Goal: Task Accomplishment & Management: Complete application form

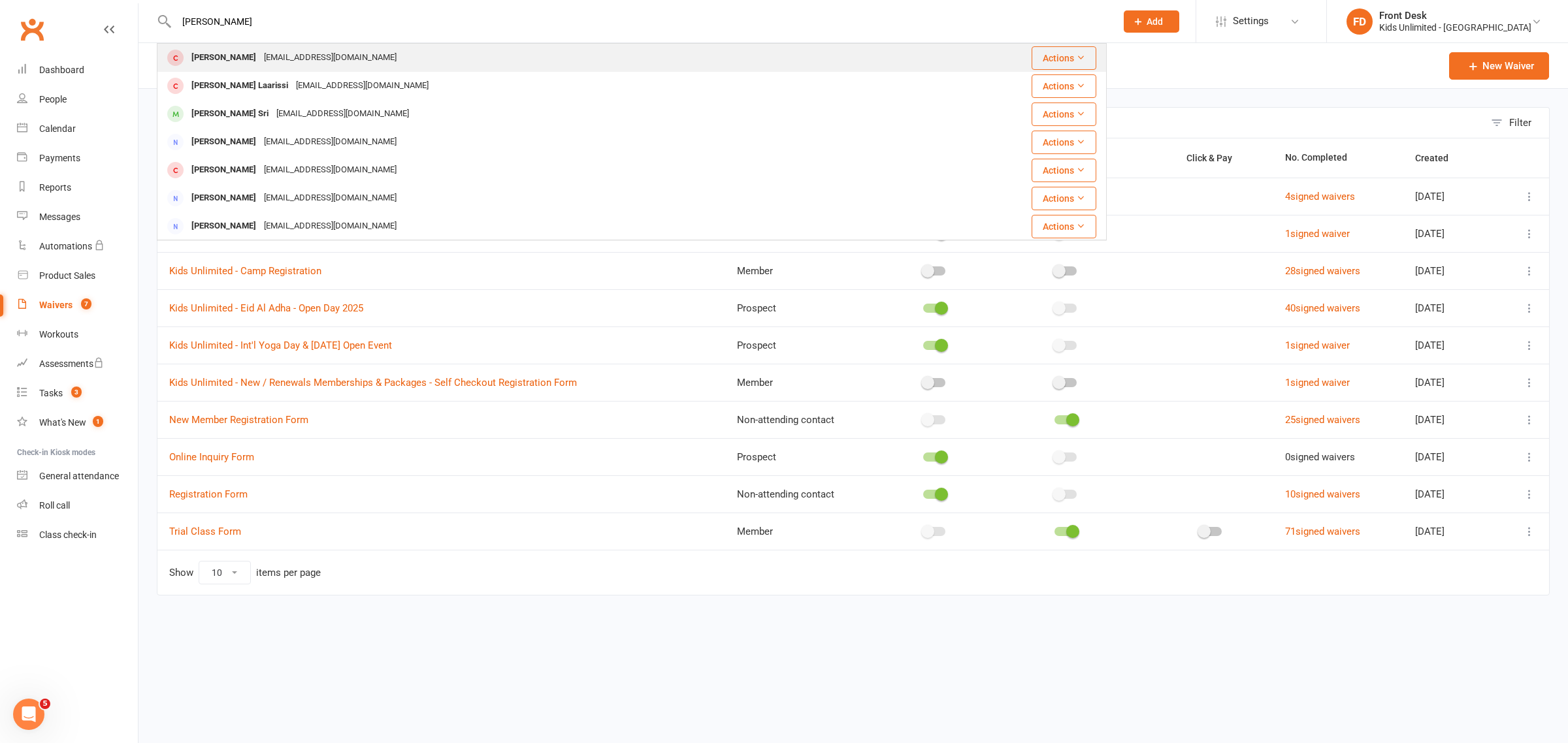
type input "lana"
click at [331, 50] on div "sherifnashed@hotmail.com" at bounding box center [330, 58] width 140 height 19
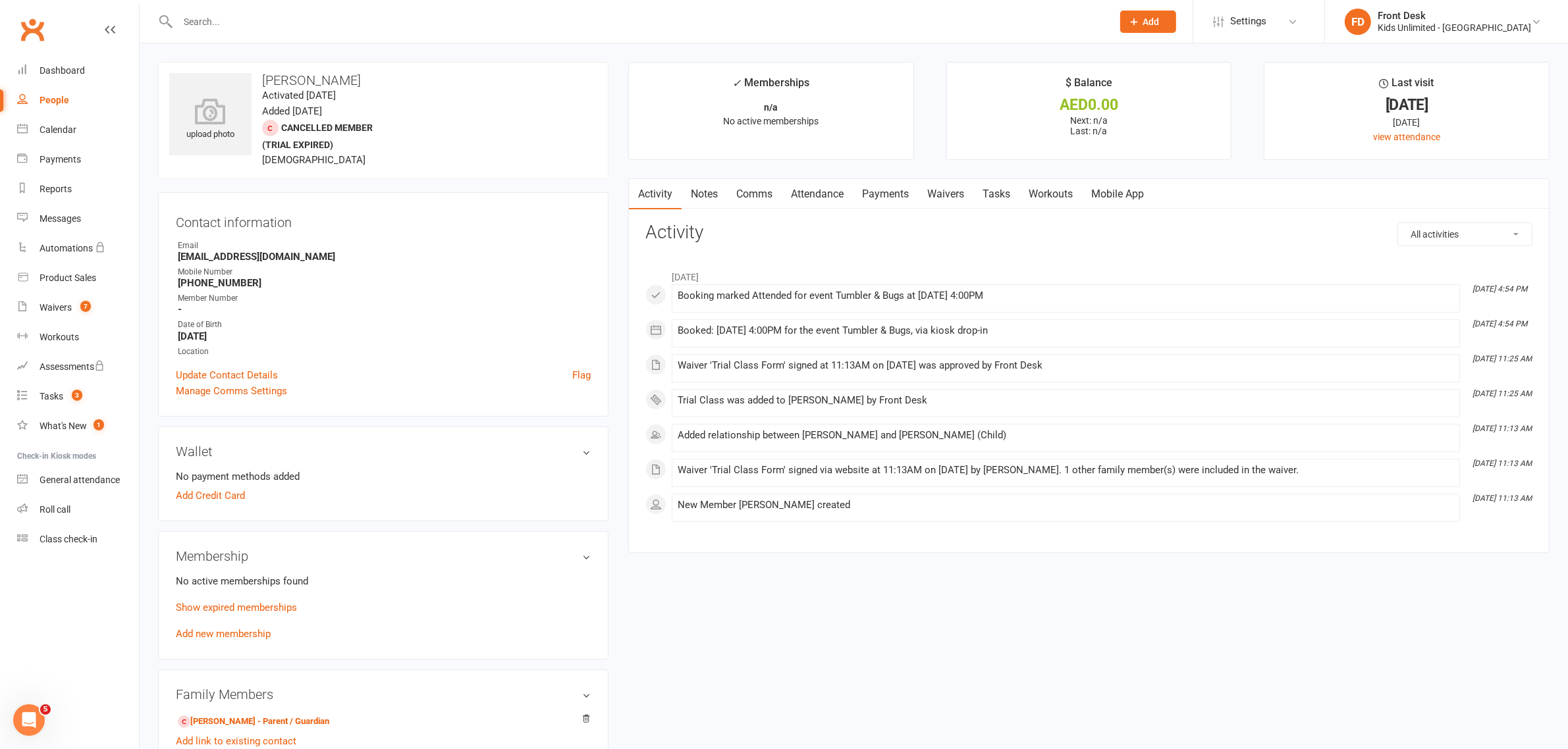
click at [297, 29] on input "text" at bounding box center [638, 21] width 929 height 18
type input "5"
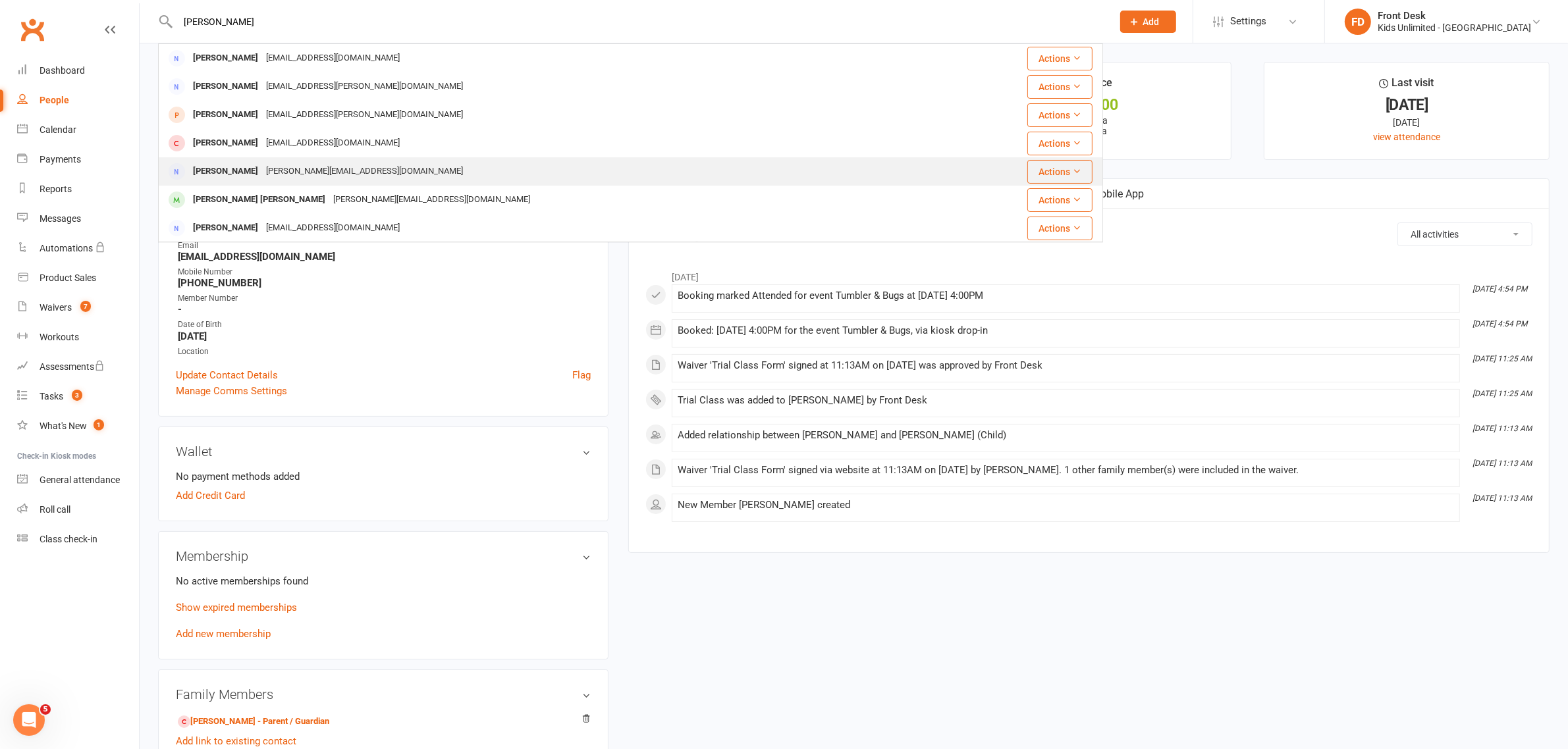
type input "NATALIE"
click at [278, 172] on div "nathalie_grace@hotmail.com" at bounding box center [364, 171] width 205 height 19
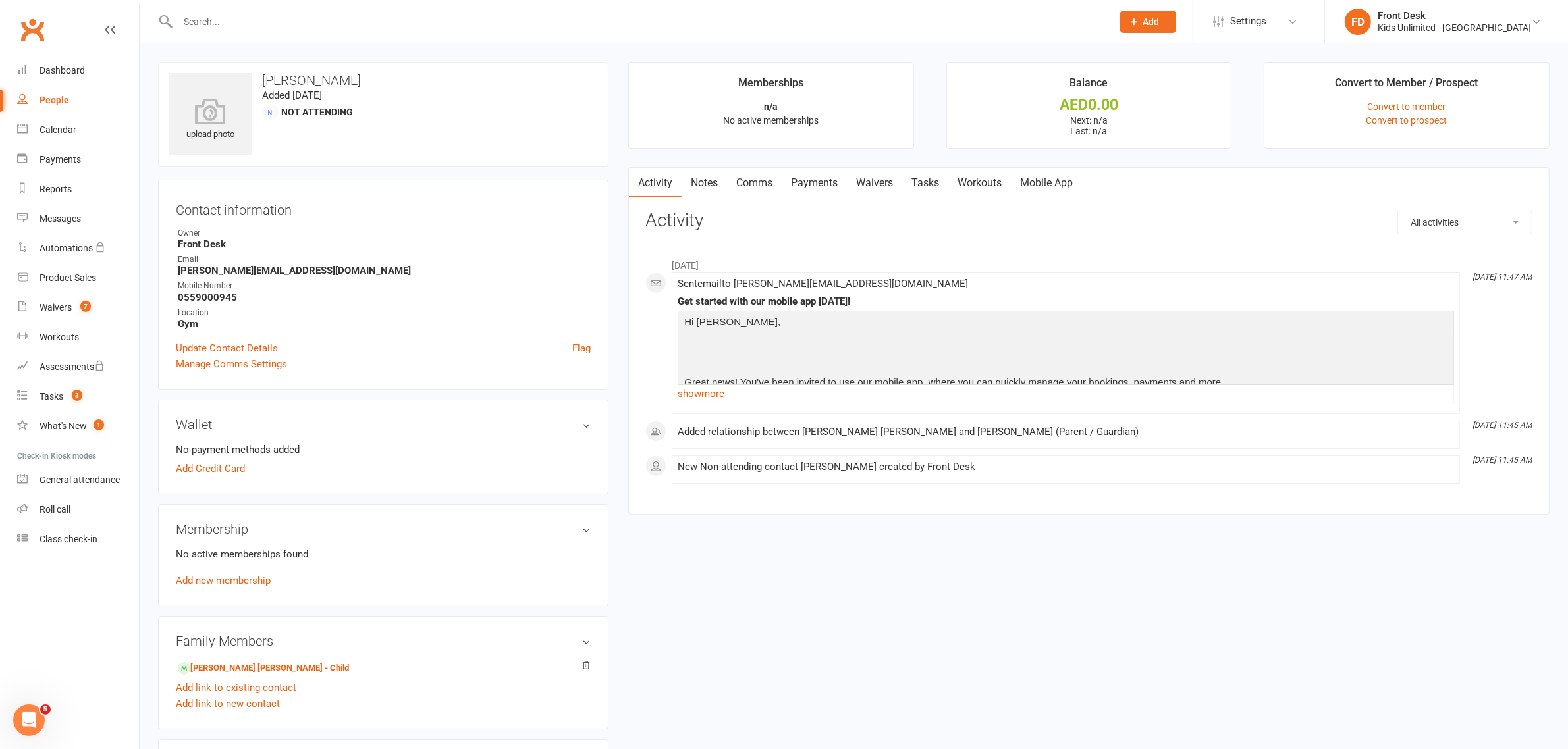
click at [278, 18] on input "text" at bounding box center [638, 21] width 929 height 18
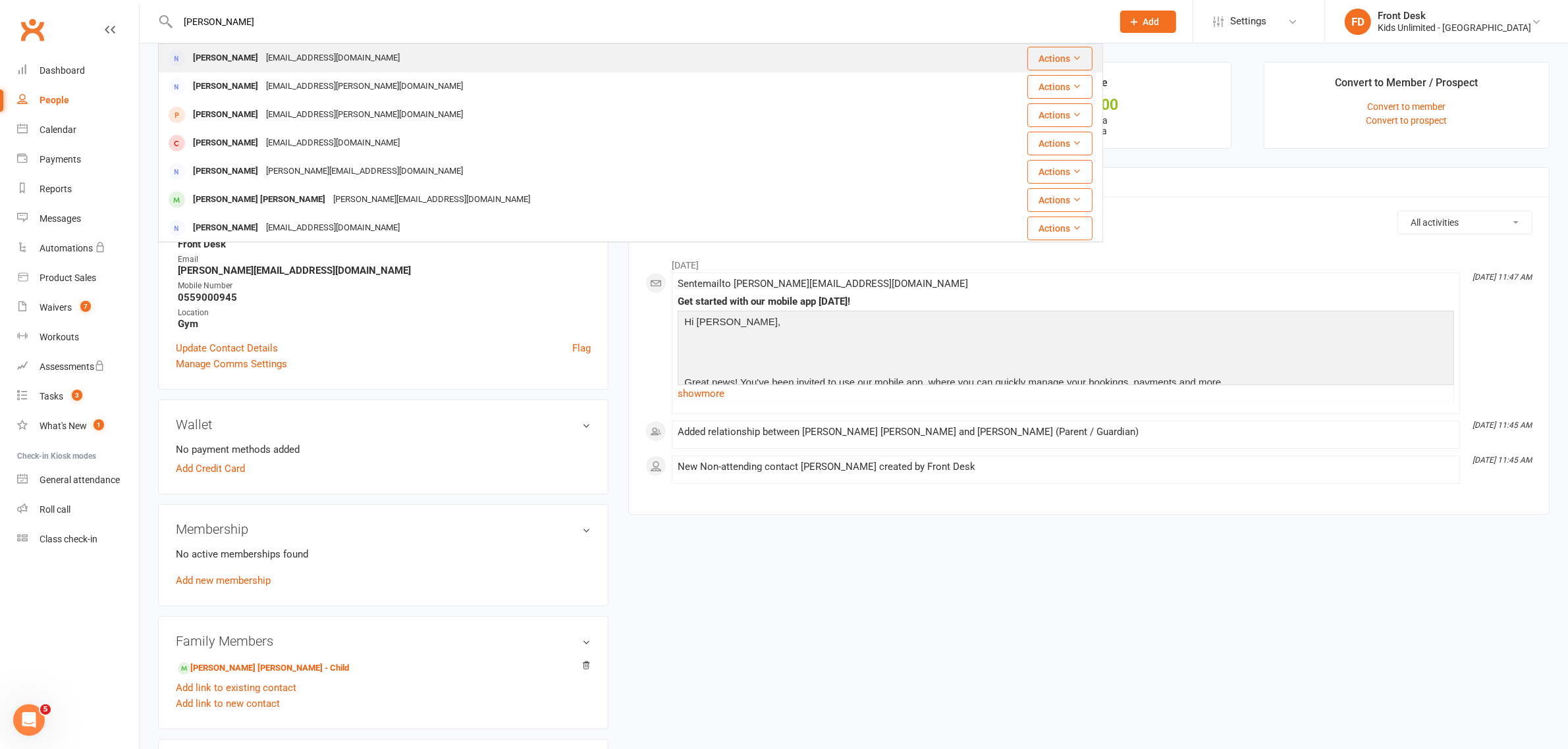
type input "natalie"
click at [278, 56] on div "holder1@example.com" at bounding box center [333, 58] width 141 height 19
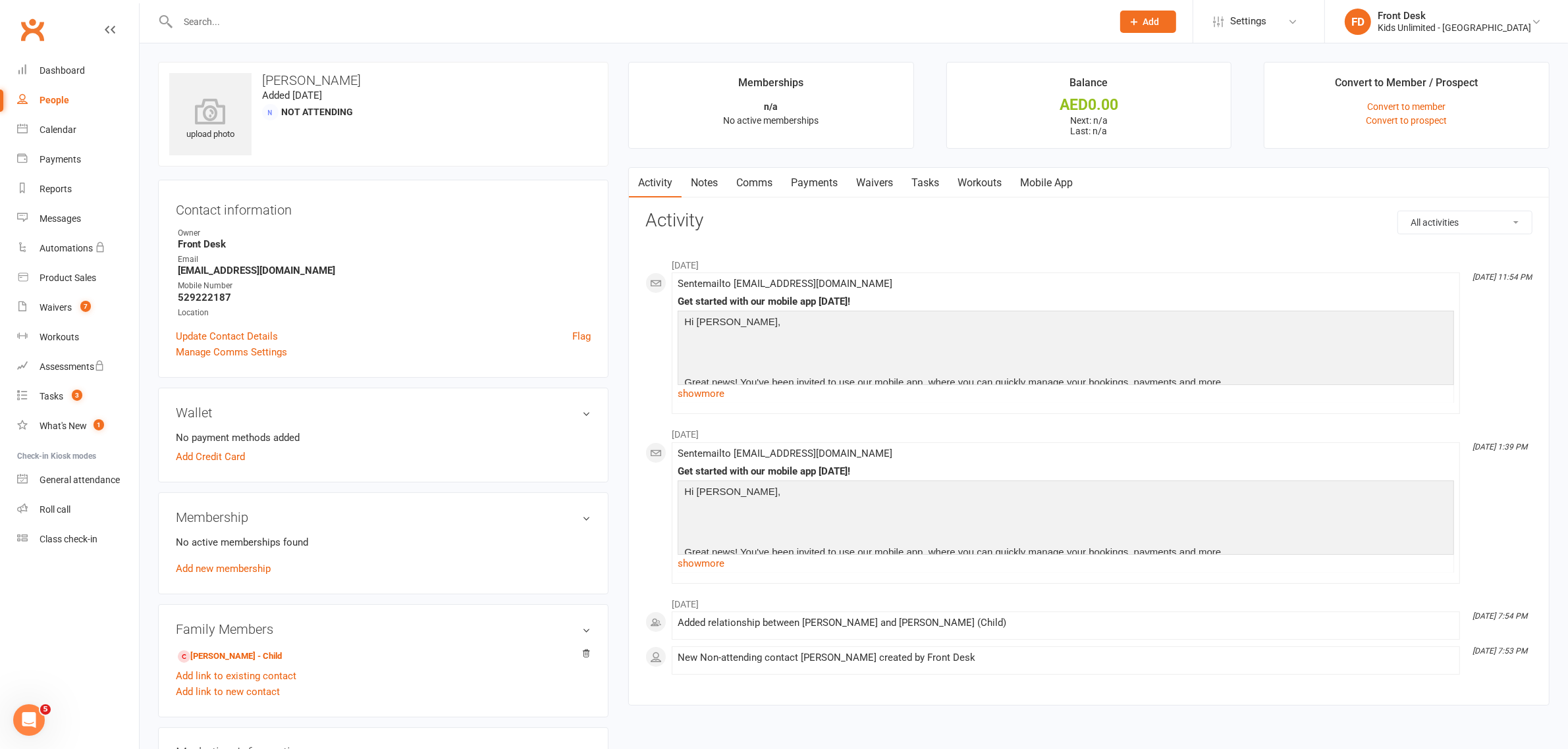
click at [264, 21] on input "text" at bounding box center [638, 21] width 929 height 18
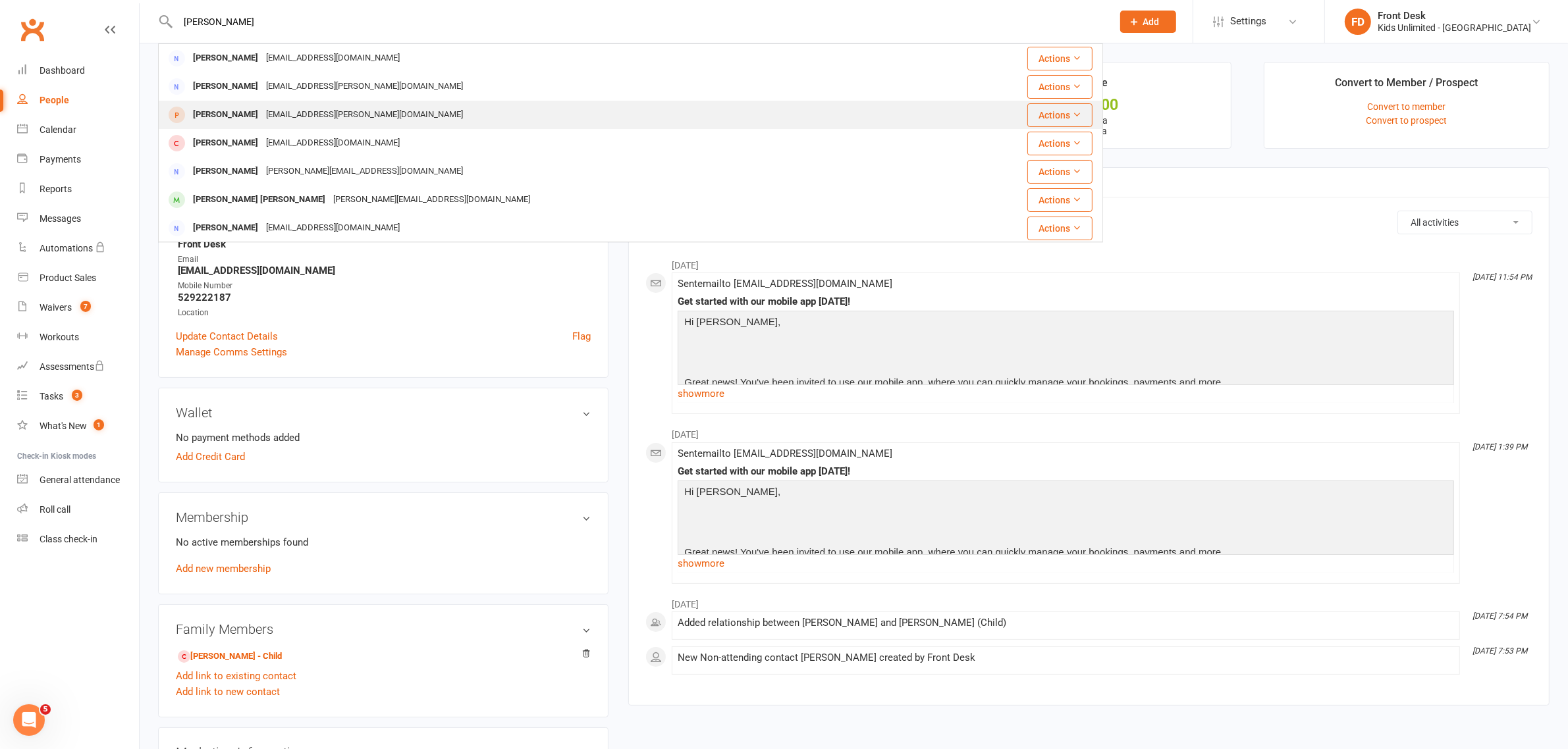
type input "natalie"
click at [271, 116] on div "nath.bonifas@gmail.com" at bounding box center [364, 115] width 205 height 19
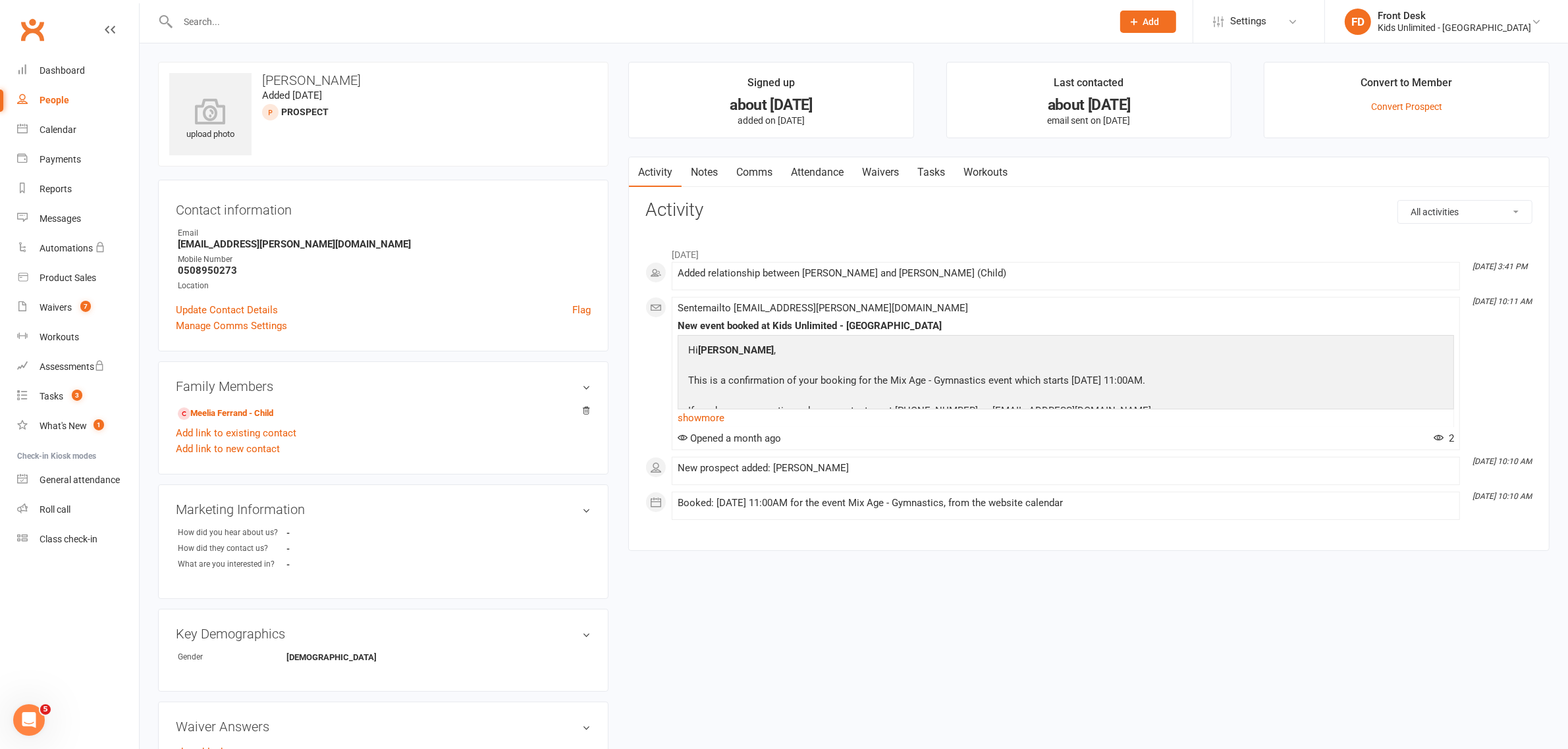
click at [285, 14] on input "text" at bounding box center [638, 21] width 929 height 18
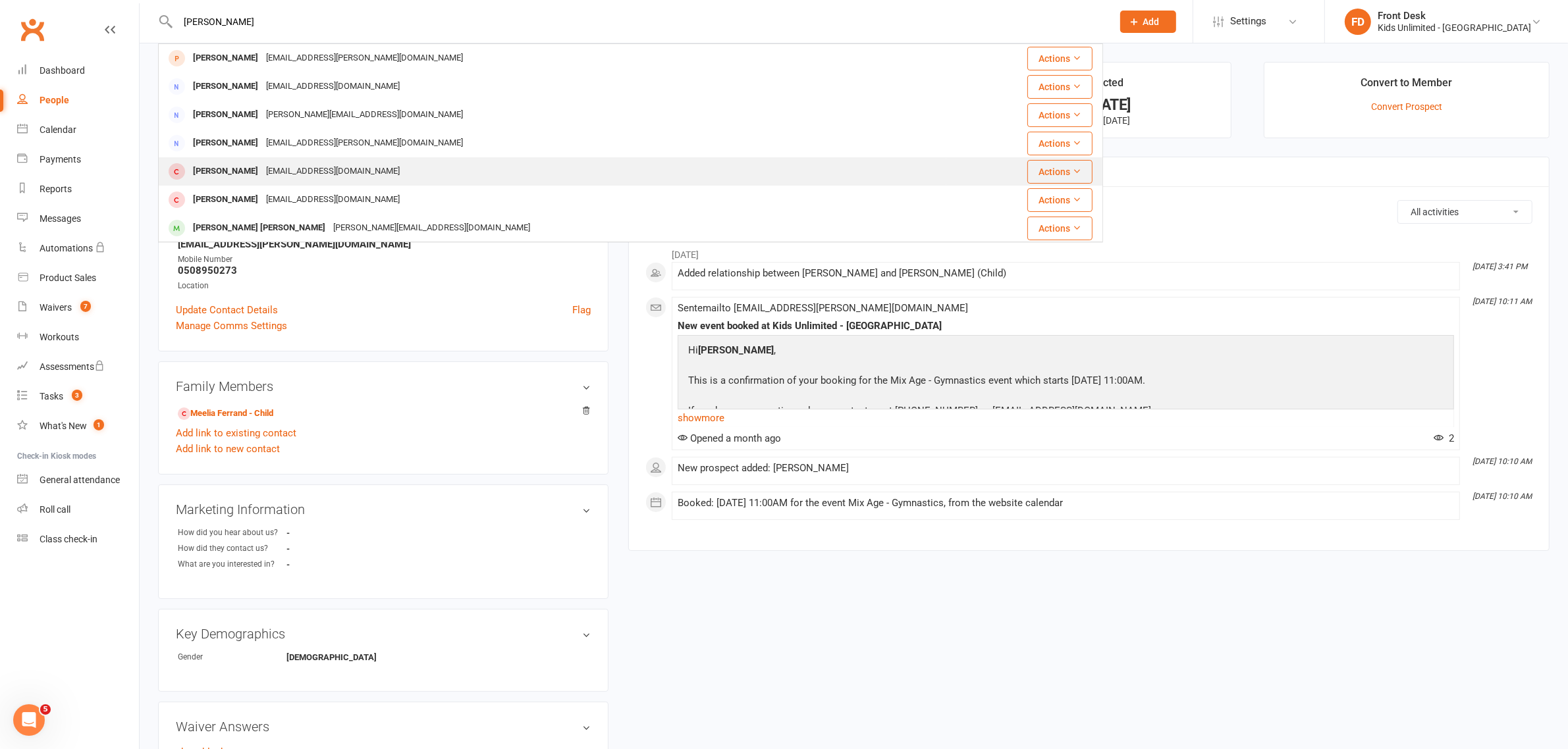
type input "natlie"
click at [261, 163] on div "Natalie Panagopoulou" at bounding box center [225, 171] width 73 height 19
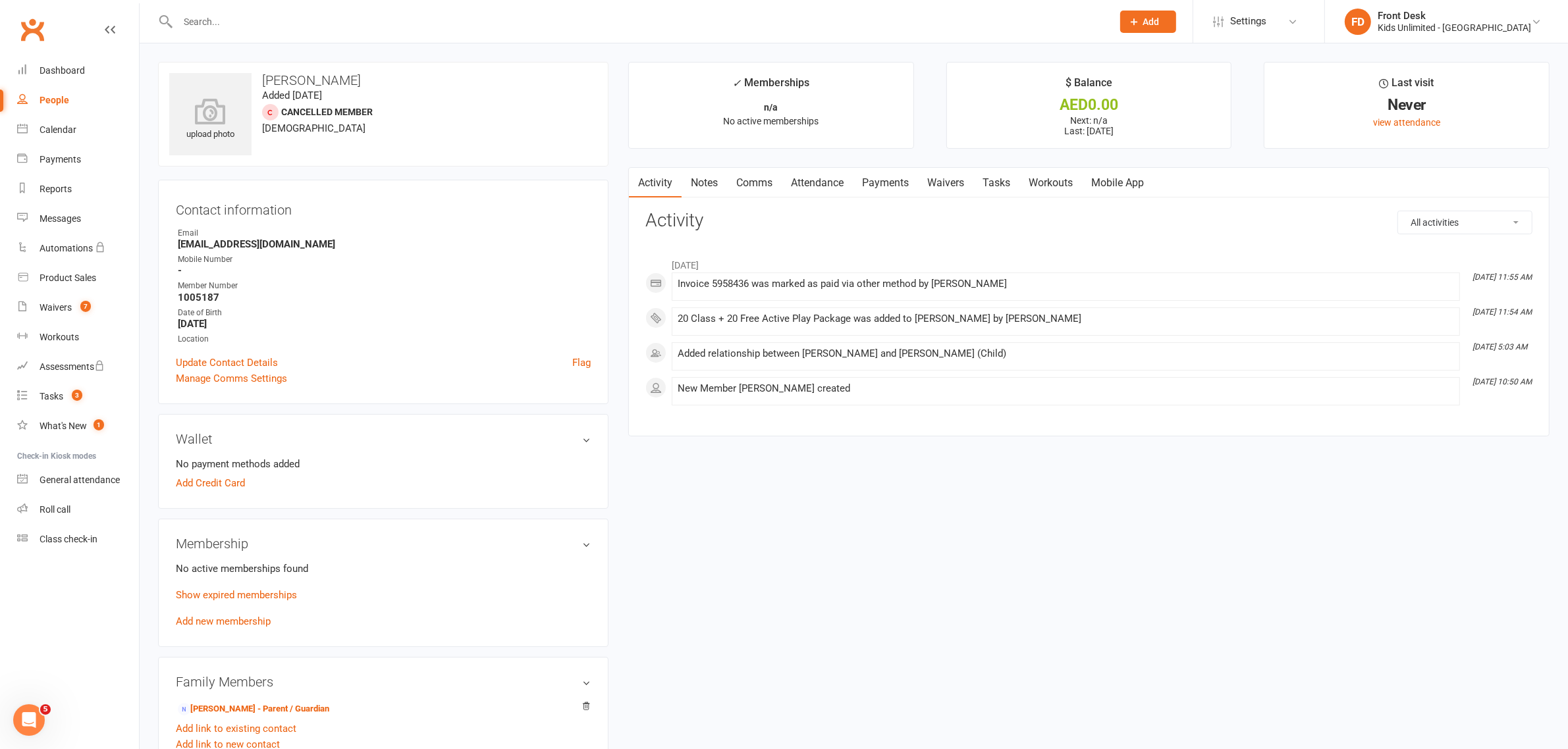
click at [318, 36] on div at bounding box center [631, 21] width 945 height 43
click at [313, 22] on input "text" at bounding box center [638, 21] width 929 height 18
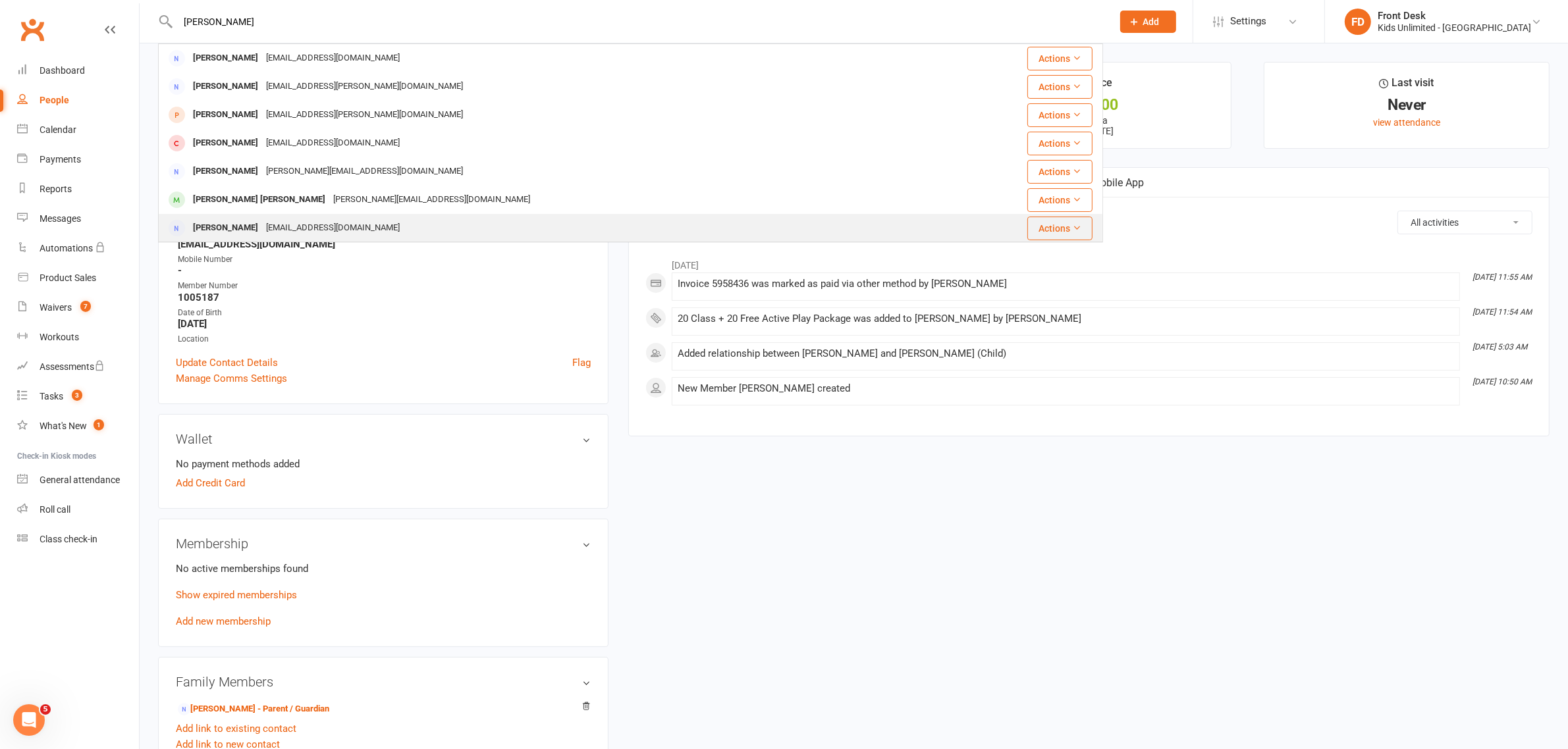
scroll to position [82, 0]
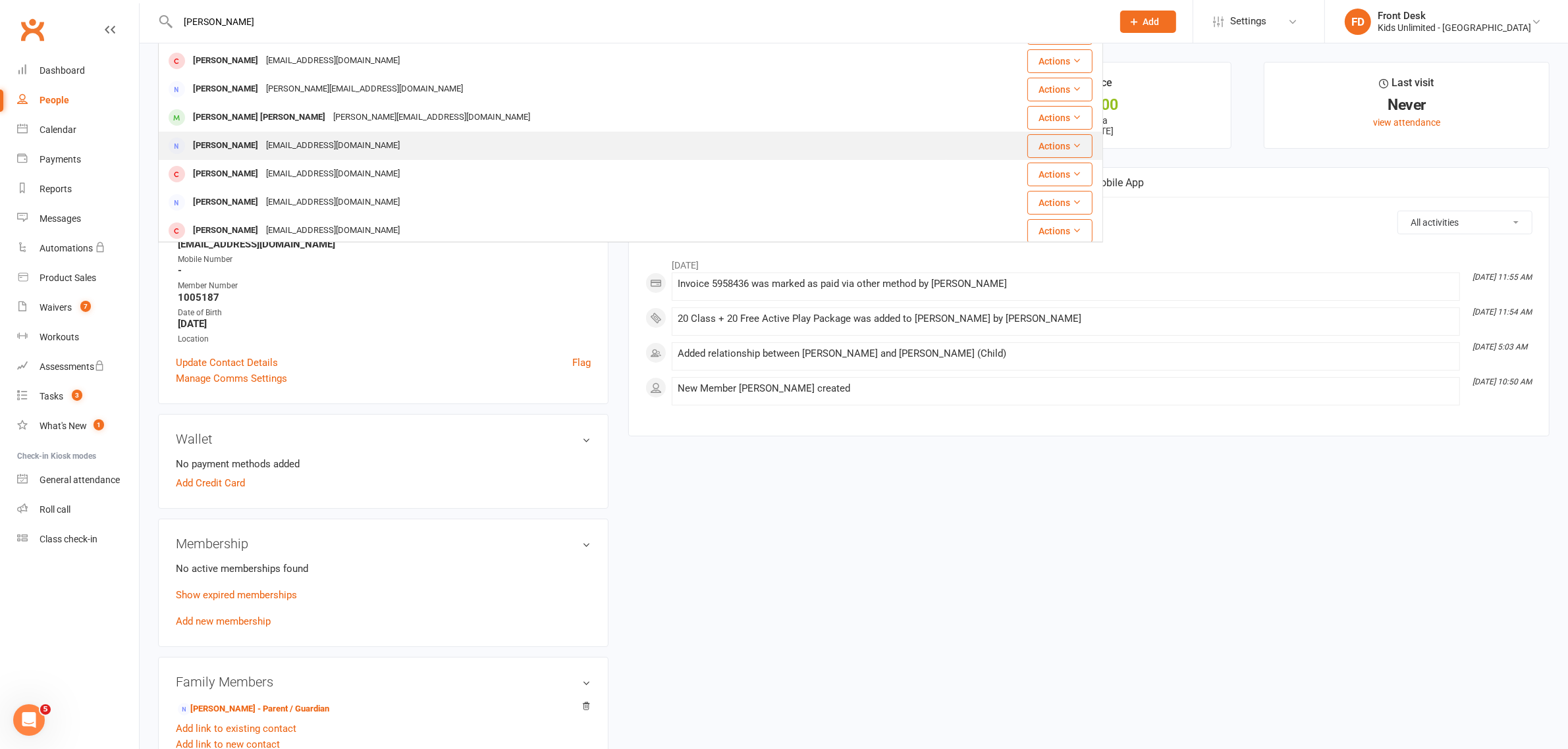
type input "natalie"
click at [289, 143] on div "natashakasliwal@gmail.com" at bounding box center [333, 146] width 141 height 19
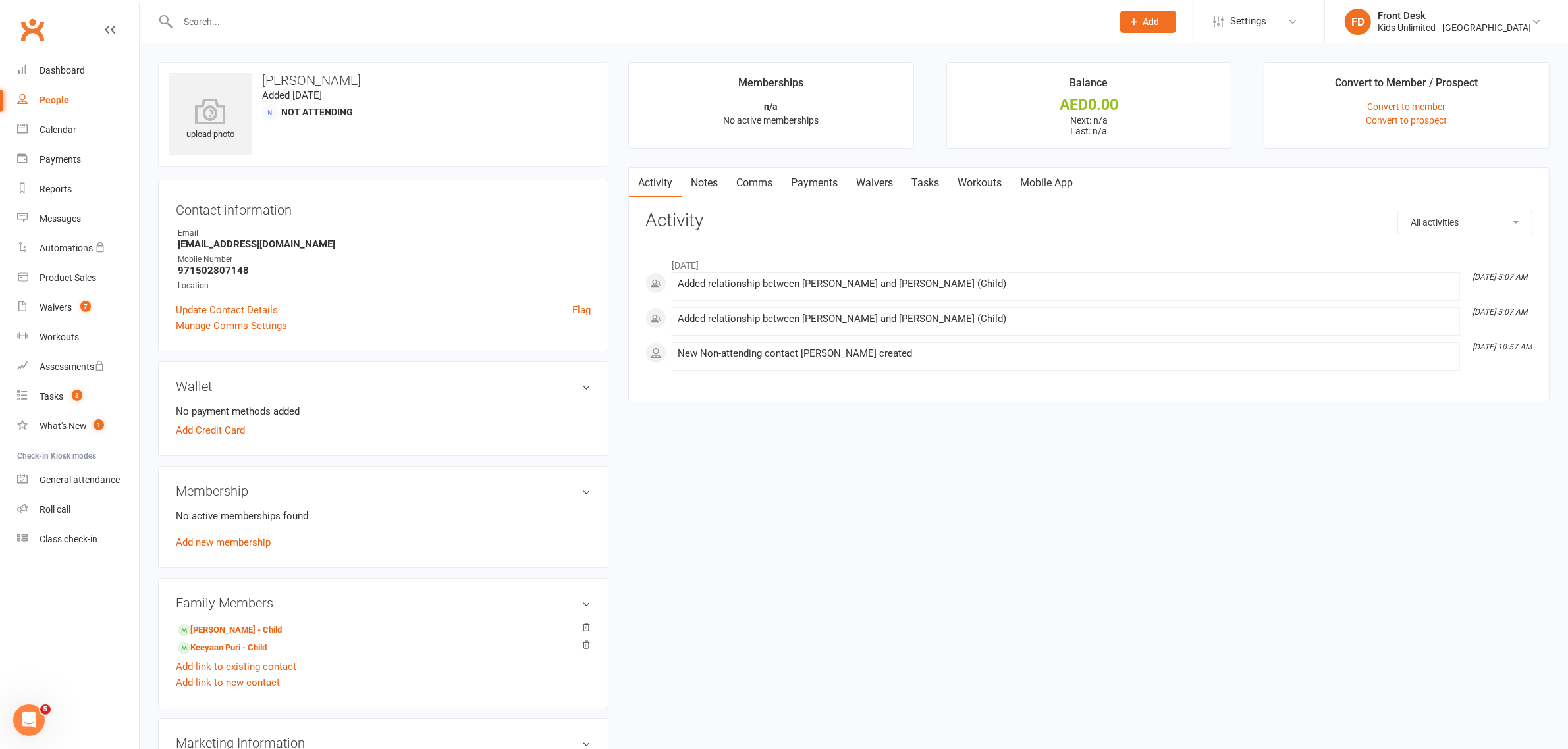
click at [290, 22] on input "text" at bounding box center [638, 21] width 929 height 18
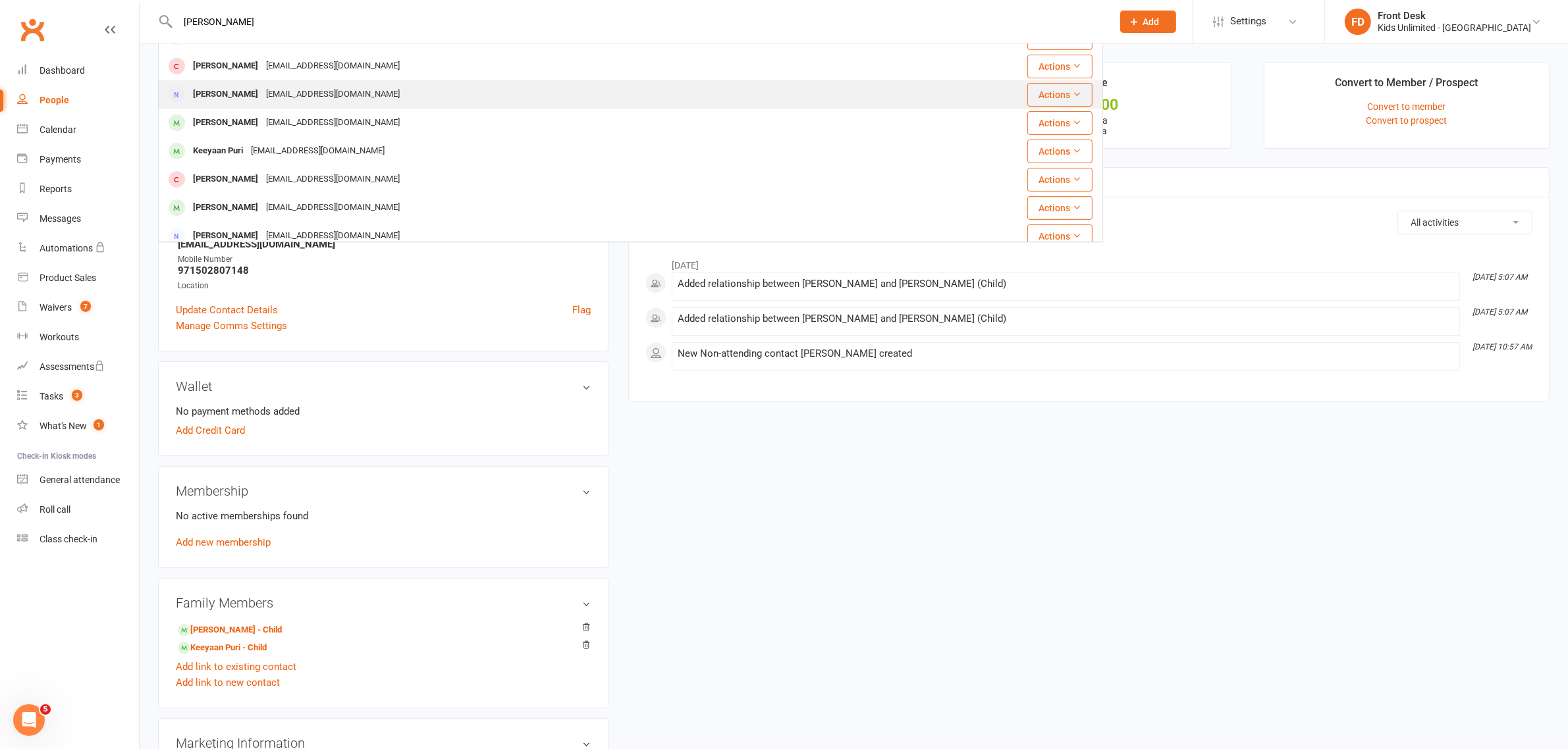
scroll to position [310, 0]
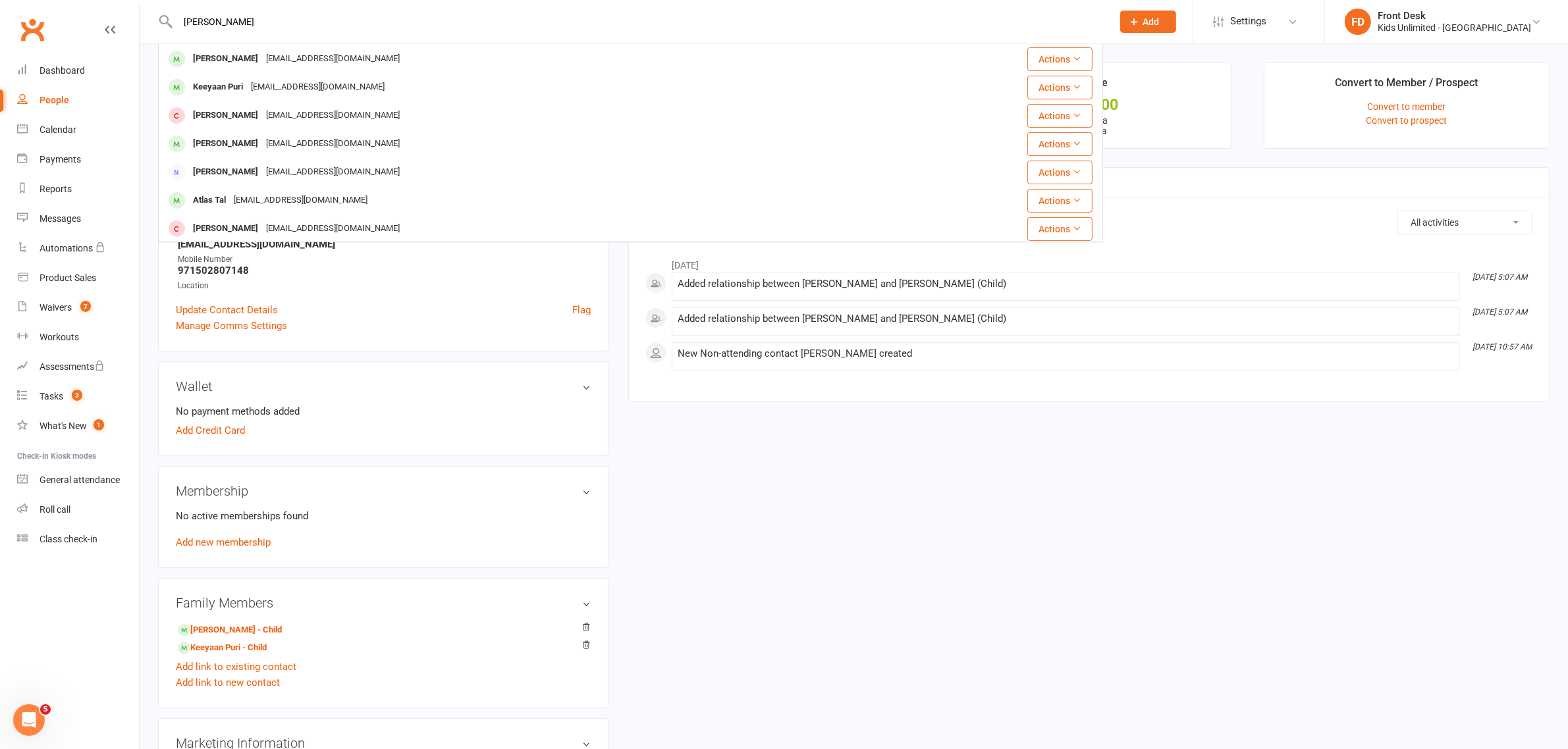
type input "natalie"
click at [972, 452] on div "upload photo Natasha Kasliwal Added 5 December, 2024 Not Attending Contact info…" at bounding box center [853, 593] width 1411 height 1063
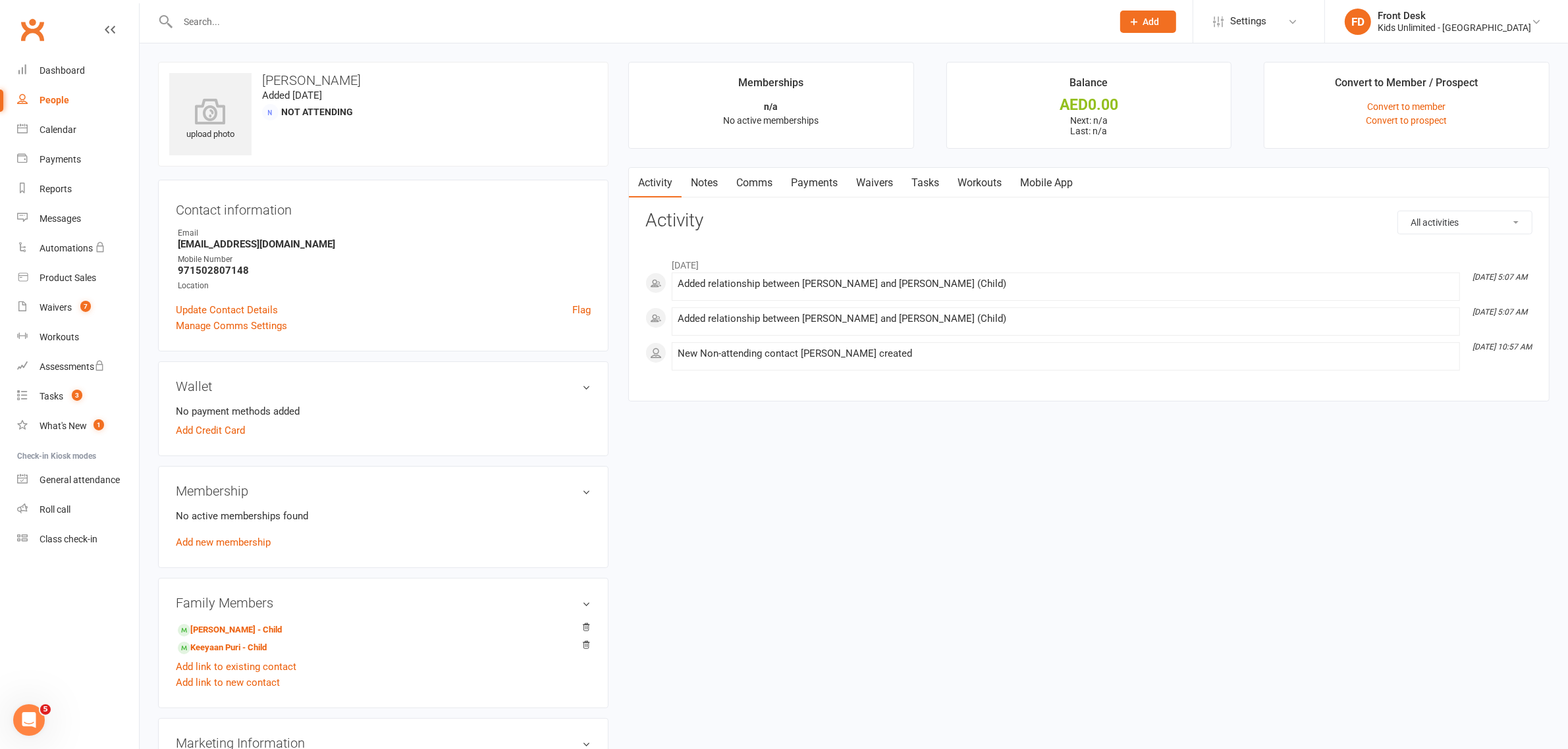
click at [1159, 18] on span "Add" at bounding box center [1151, 21] width 16 height 10
click at [1151, 116] on link "Non-attending contact" at bounding box center [1134, 121] width 117 height 30
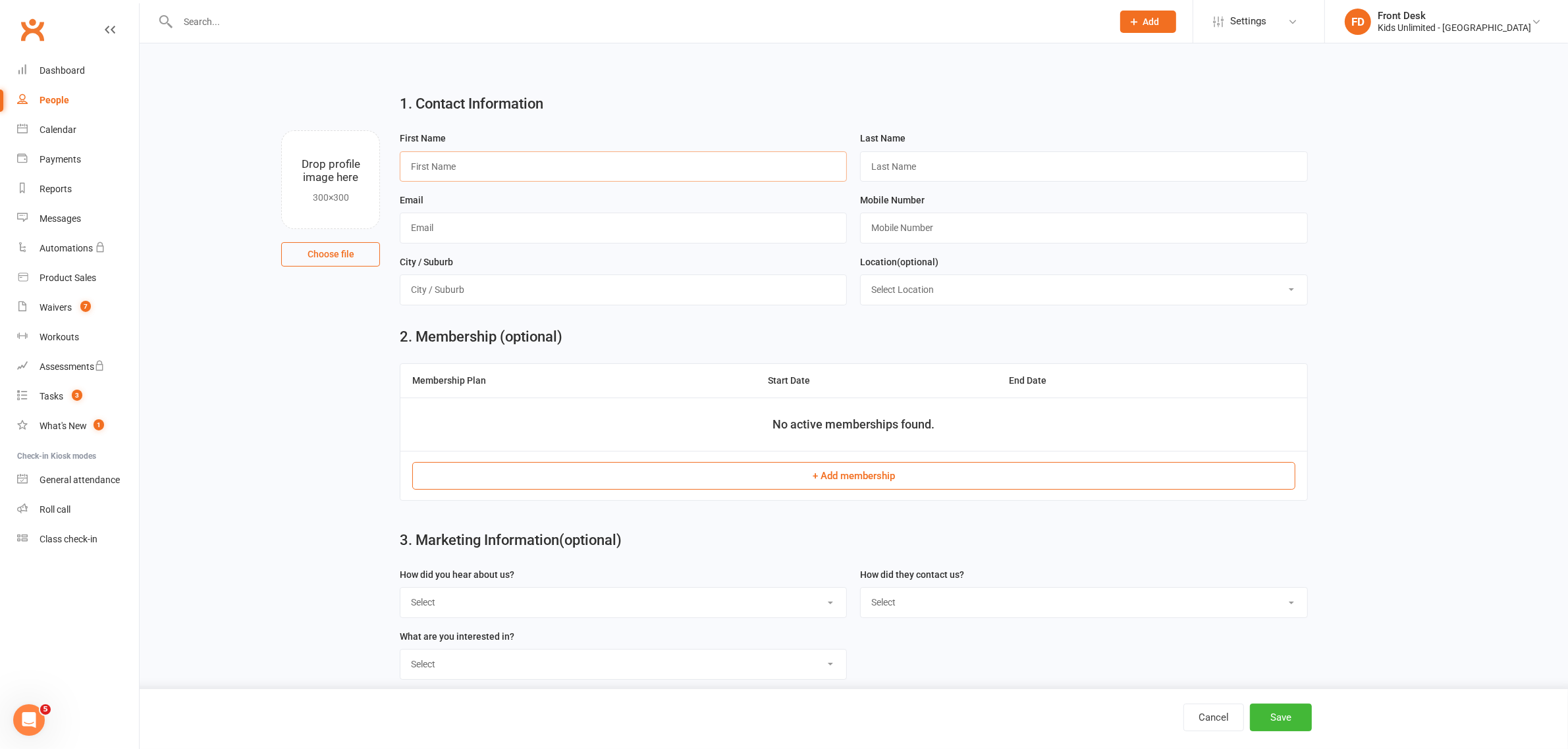
click at [765, 152] on input "text" at bounding box center [623, 166] width 447 height 30
type input "Natalie"
click at [476, 229] on input "text" at bounding box center [623, 227] width 447 height 30
paste input "Khaled_raed@yahoo.com"
type input "Khaled_raed@yahoo.com"
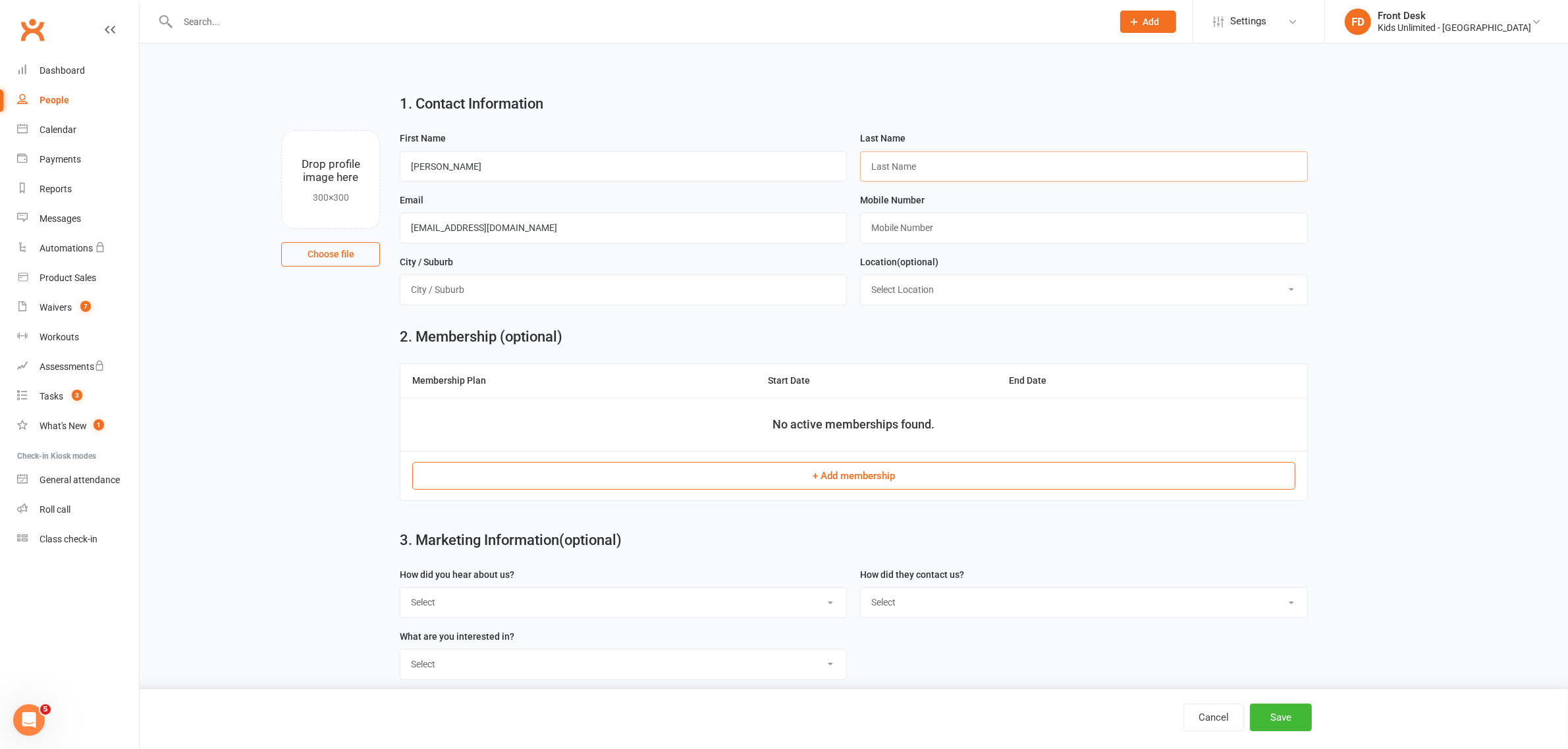
click at [935, 166] on input "text" at bounding box center [1083, 166] width 447 height 30
click at [675, 176] on input "Natalie" at bounding box center [623, 166] width 447 height 30
click at [947, 231] on input "text" at bounding box center [1083, 227] width 447 height 30
paste input "564155799"
click at [893, 227] on input "564155799" at bounding box center [1083, 227] width 447 height 30
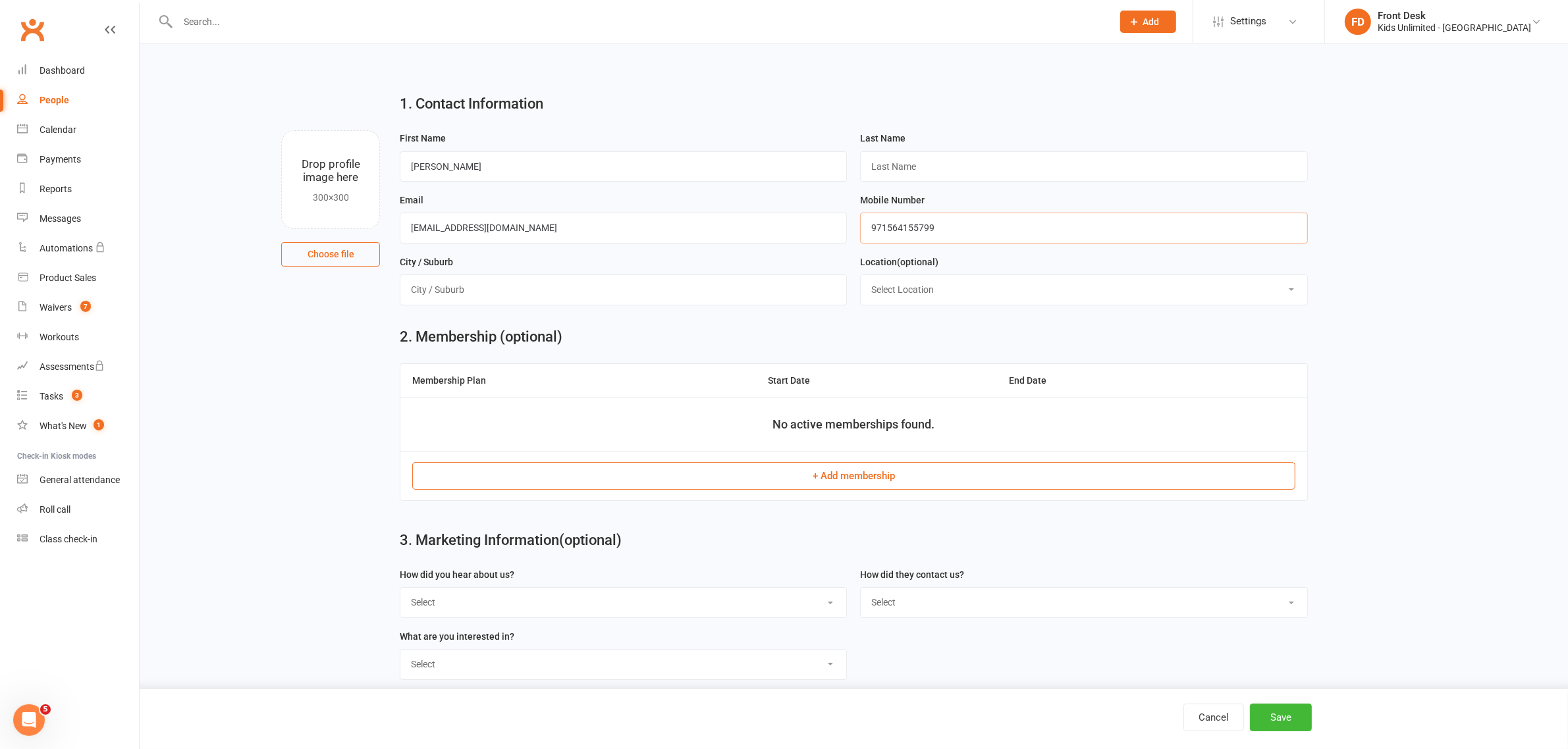
type input "971564155799"
click at [942, 161] on input "text" at bounding box center [1083, 166] width 447 height 30
type input "Natalie"
click at [687, 294] on input "text" at bounding box center [623, 289] width 447 height 30
type input "Jumeirah Park"
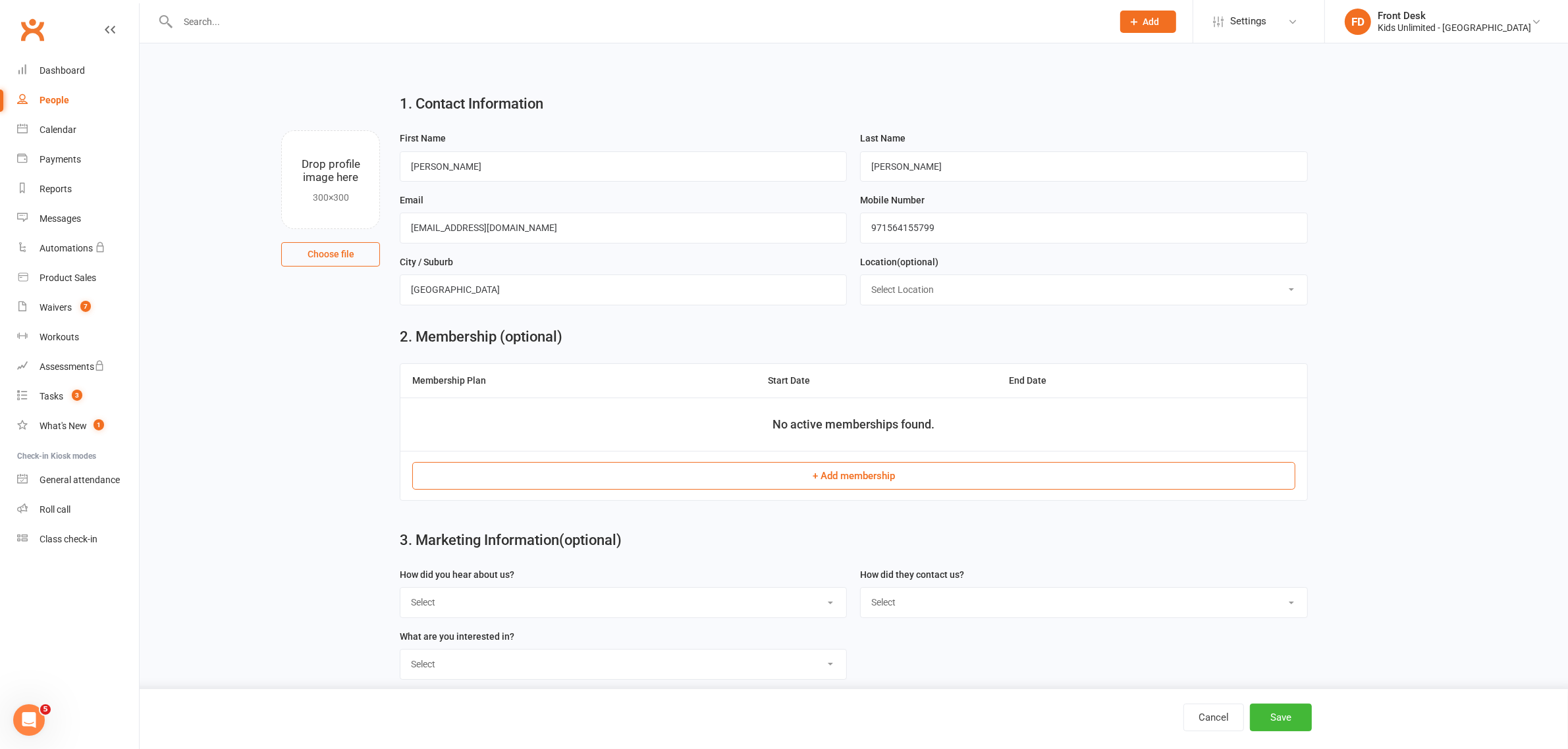
click at [877, 285] on select "Select Location Gym Studio" at bounding box center [1084, 289] width 446 height 29
select select "0"
click at [861, 277] on select "Select Location Gym Studio" at bounding box center [1084, 289] width 446 height 29
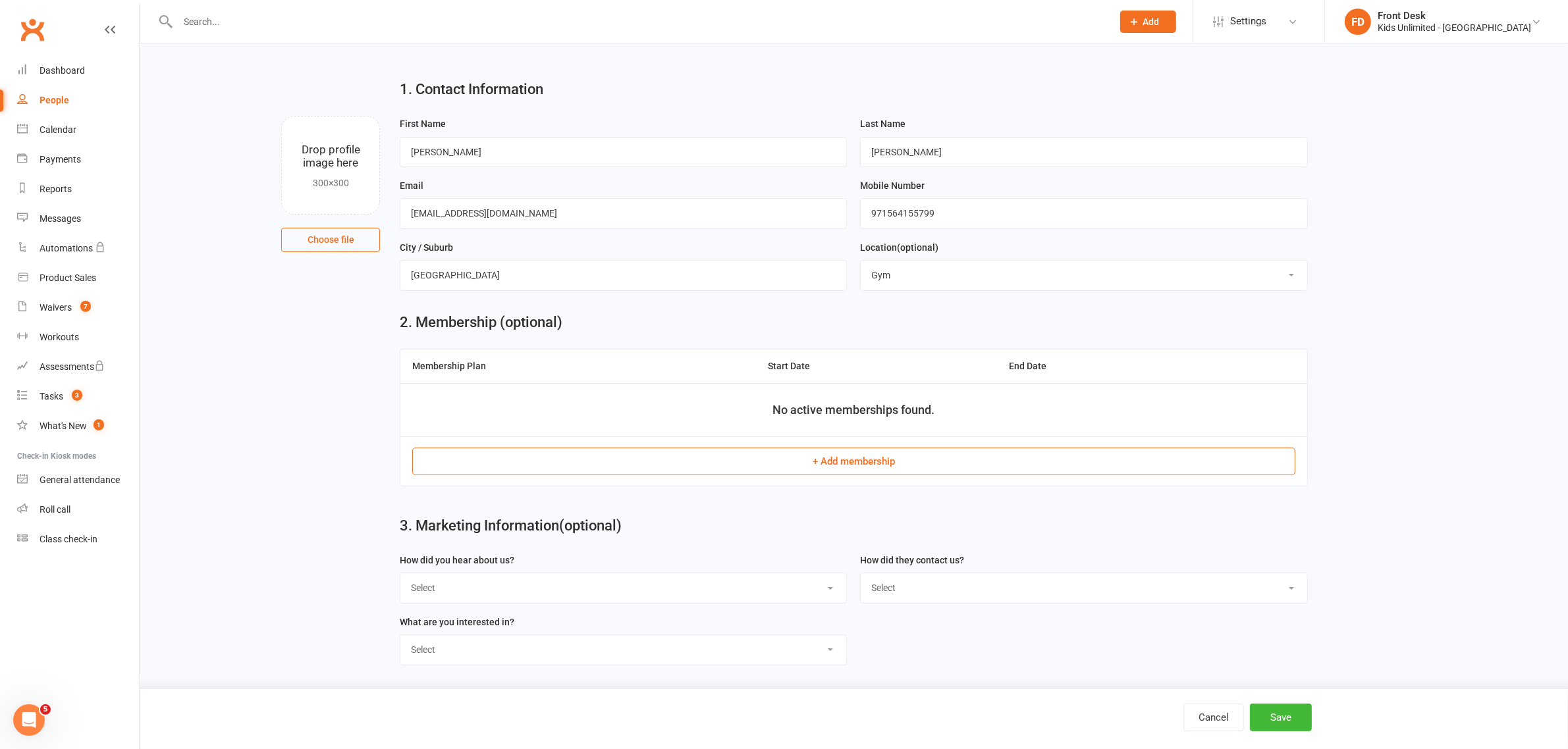
scroll to position [17, 0]
click at [699, 581] on select "Select Google Through a Friend Poster Walk in Facebook Instagram Website Linked…" at bounding box center [624, 587] width 446 height 29
select select "Walk in"
click at [400, 573] on select "Select Google Through a Friend Poster Walk in Facebook Instagram Website Linked…" at bounding box center [624, 587] width 446 height 29
click at [919, 587] on select "Select Phone WhatsApp Email In-Facility Social Media Google" at bounding box center [1084, 587] width 446 height 29
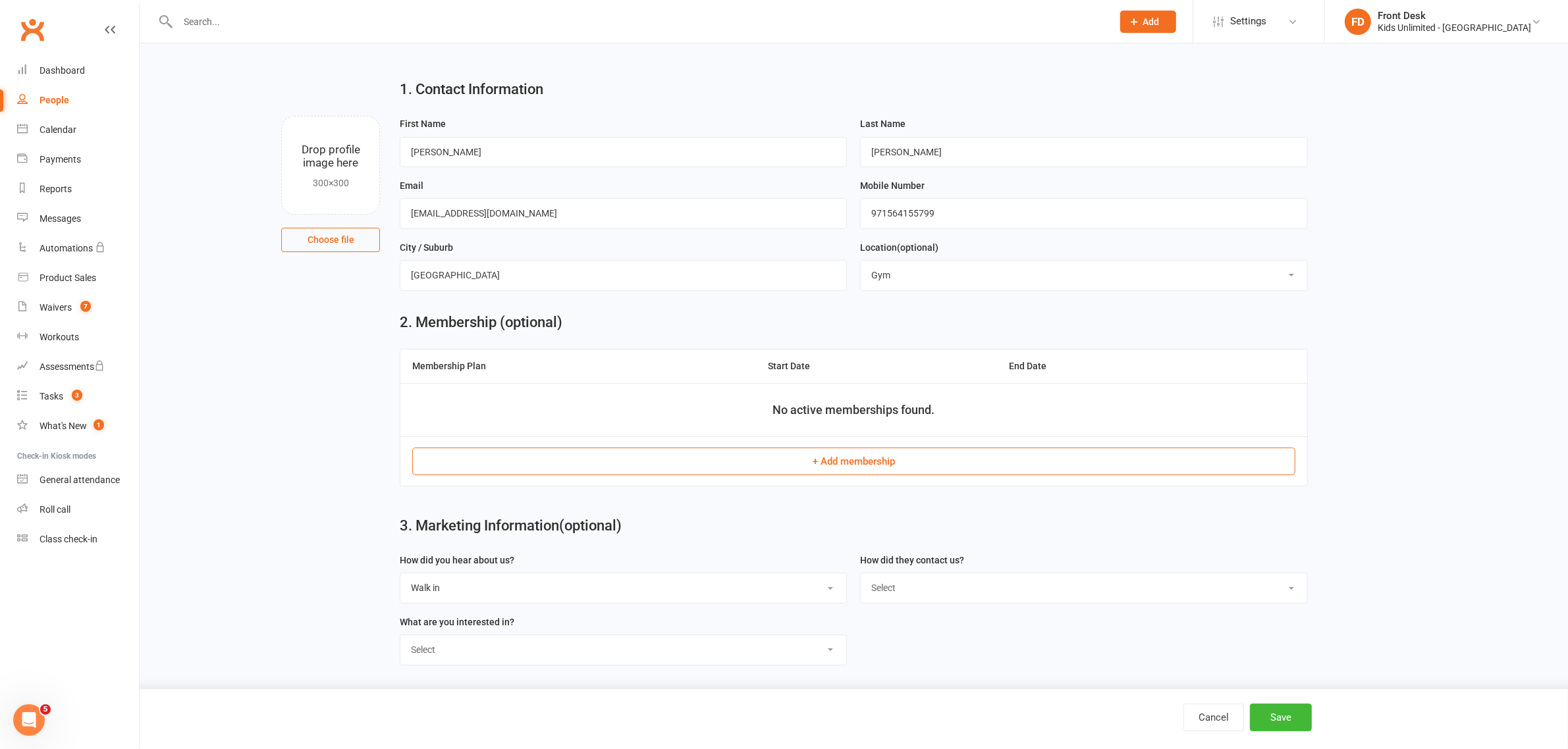
select select "In-Facility"
click at [861, 573] on select "Select Phone WhatsApp Email In-Facility Social Media Google" at bounding box center [1084, 587] width 446 height 29
click at [644, 639] on select "Select Active Play Classes Camps Birthdays Collaborations" at bounding box center [624, 649] width 446 height 29
select select "Classes"
click at [400, 635] on select "Select Active Play Classes Camps Birthdays Collaborations" at bounding box center [624, 649] width 446 height 29
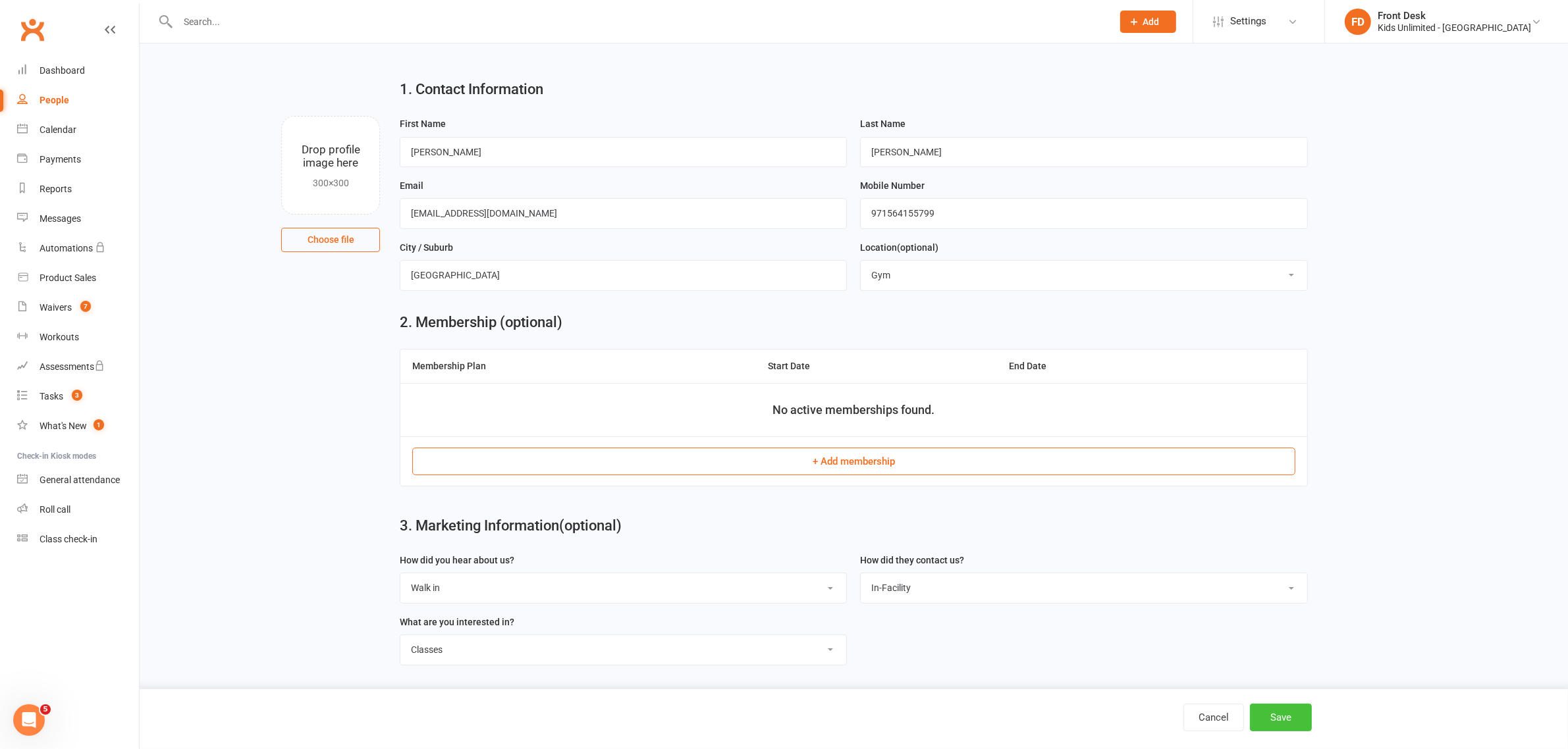
click at [1294, 716] on button "Save" at bounding box center [1281, 717] width 62 height 28
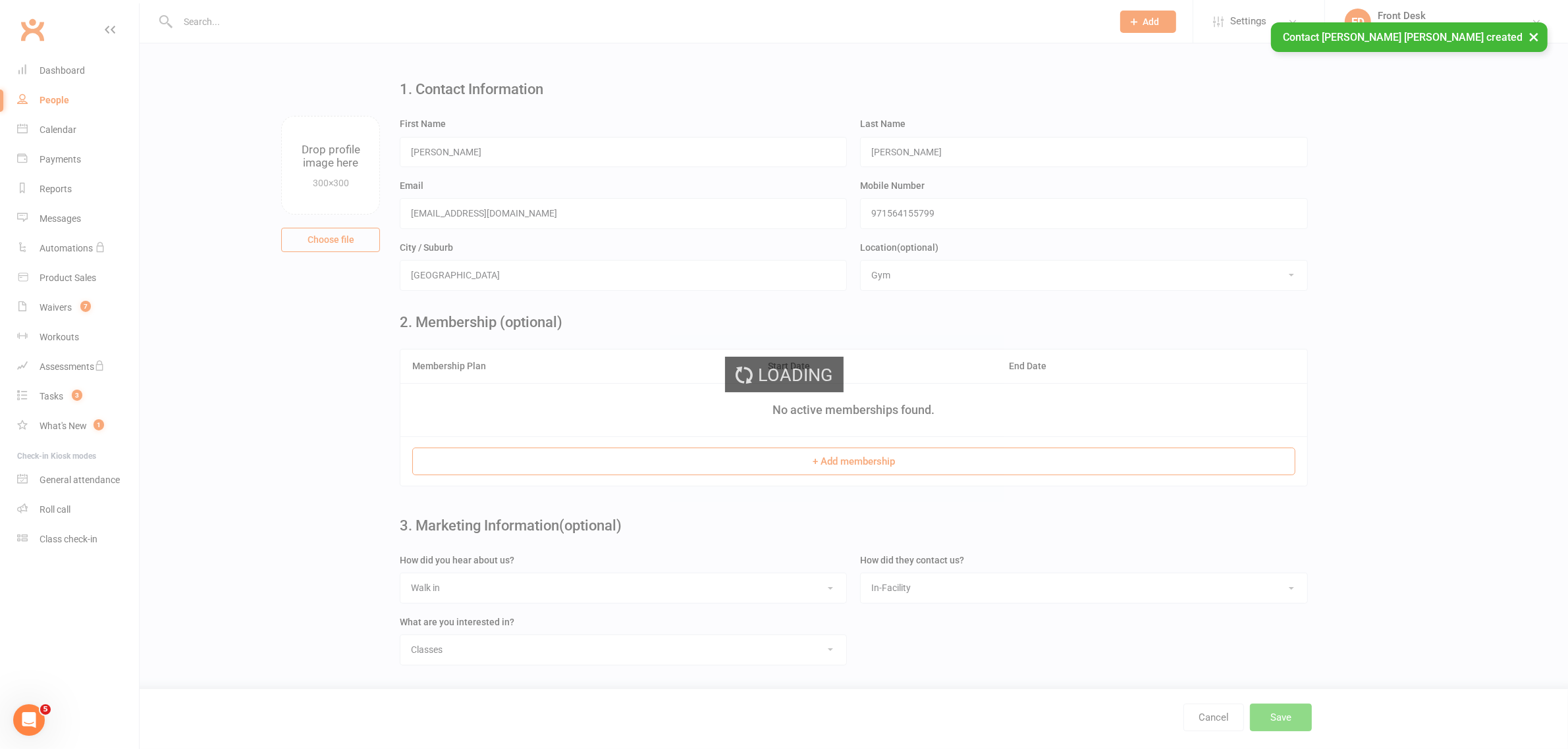
scroll to position [0, 0]
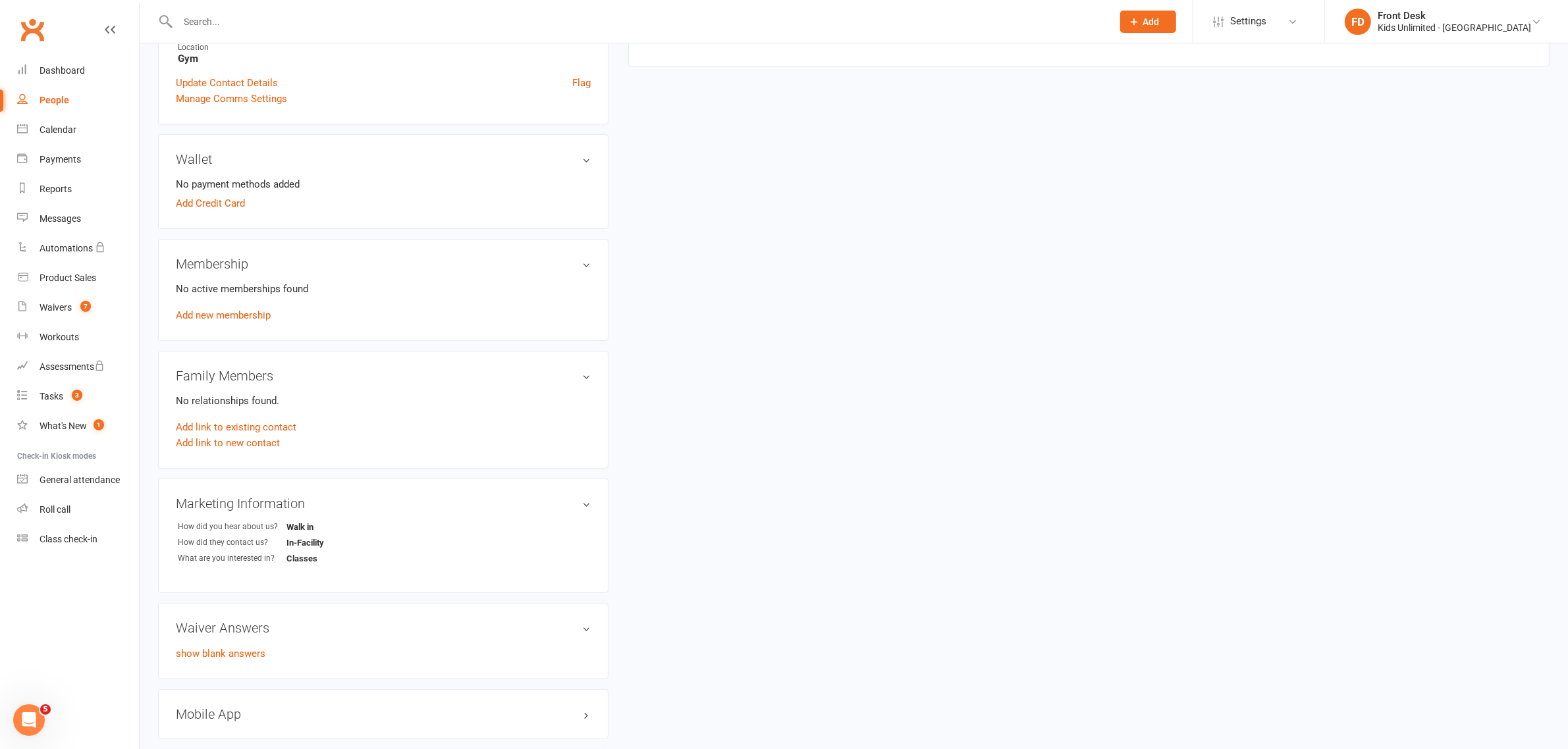
scroll to position [329, 0]
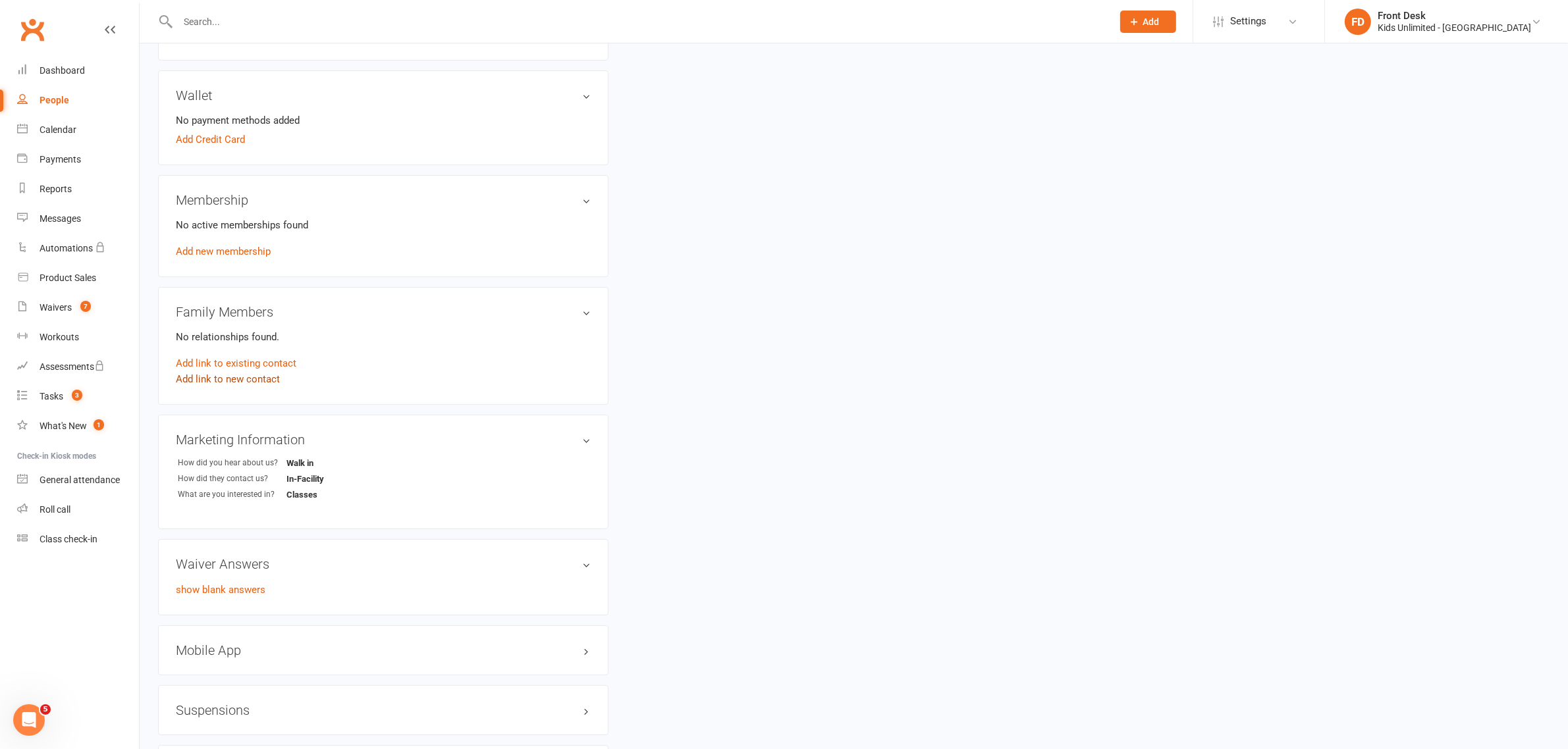
click at [226, 382] on link "Add link to new contact" at bounding box center [227, 378] width 104 height 15
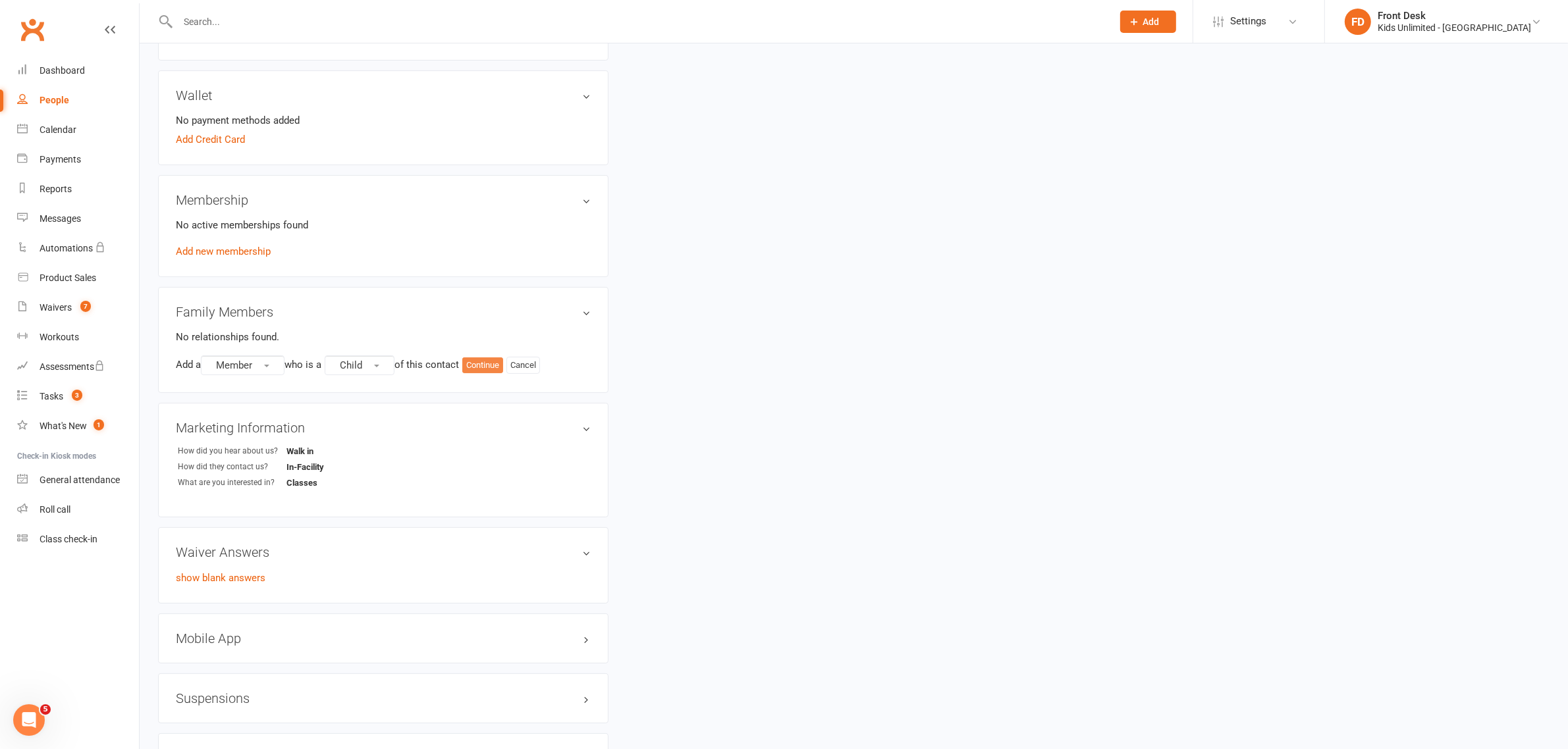
click at [495, 367] on button "Continue" at bounding box center [482, 365] width 40 height 15
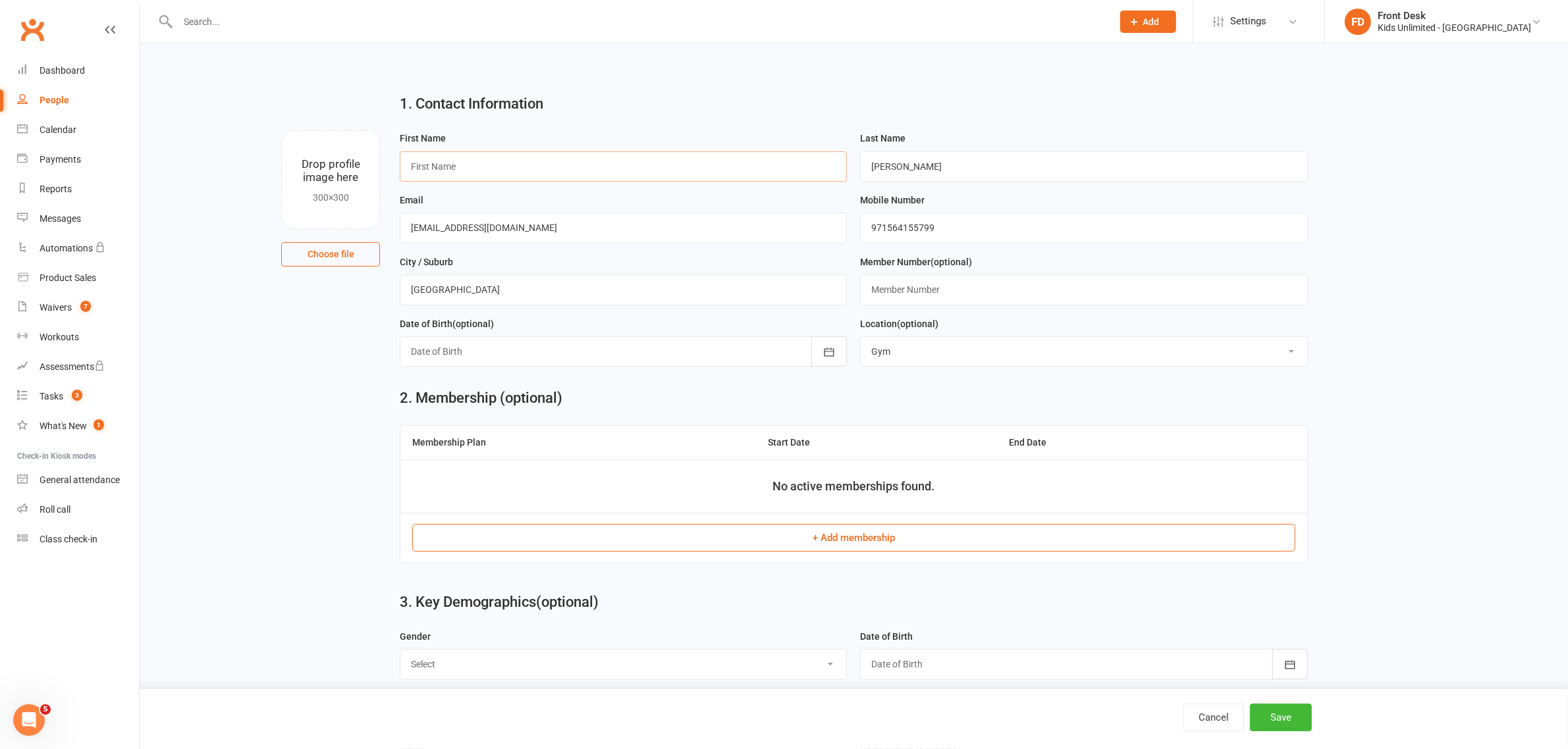
click at [557, 176] on input "text" at bounding box center [623, 166] width 447 height 30
type input "Lana"
click at [644, 668] on select "Select Male Female" at bounding box center [624, 664] width 446 height 29
select select "Female"
click at [400, 652] on select "Select Male Female" at bounding box center [624, 664] width 446 height 29
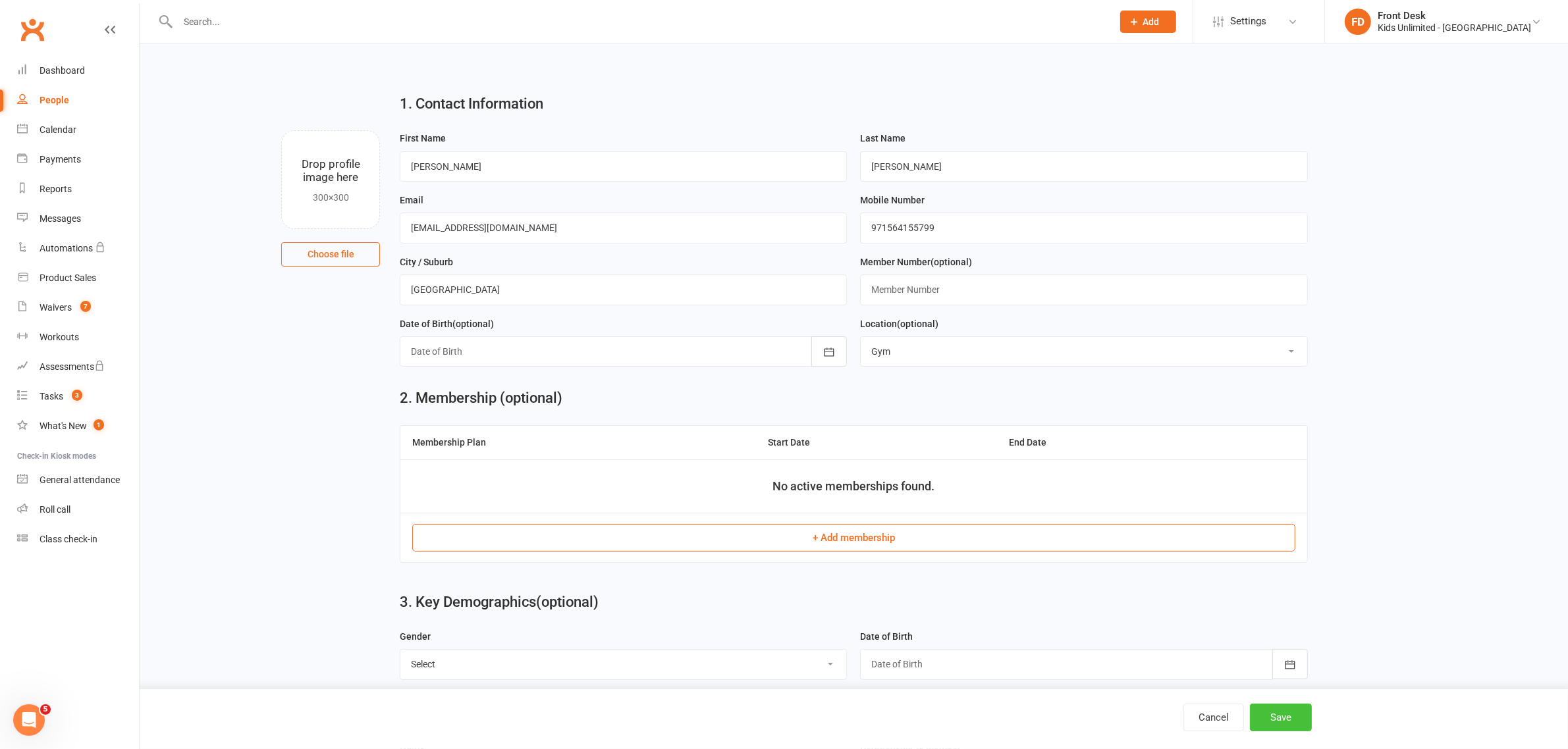
click at [1288, 714] on button "Save" at bounding box center [1281, 717] width 62 height 28
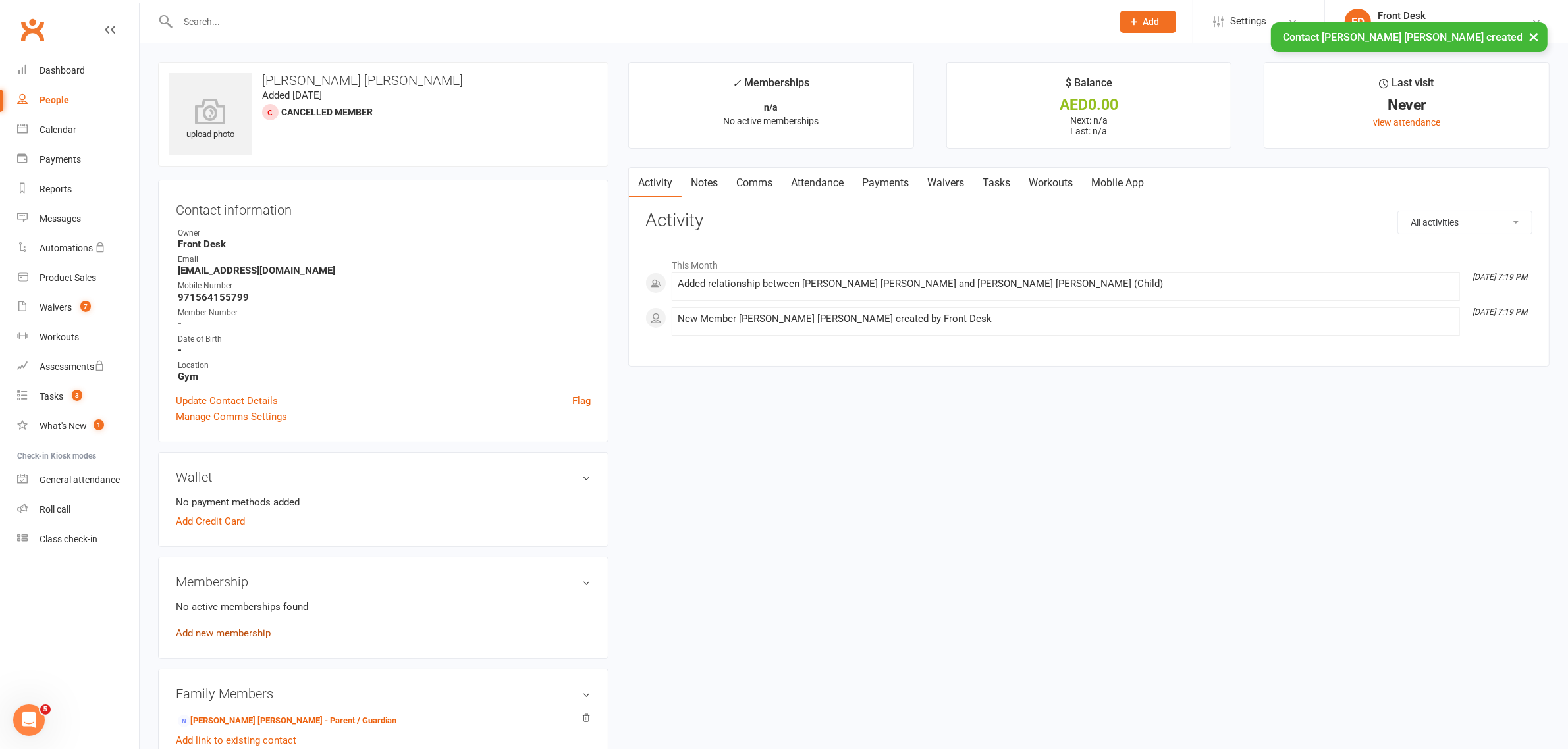
click at [244, 636] on link "Add new membership" at bounding box center [223, 633] width 95 height 12
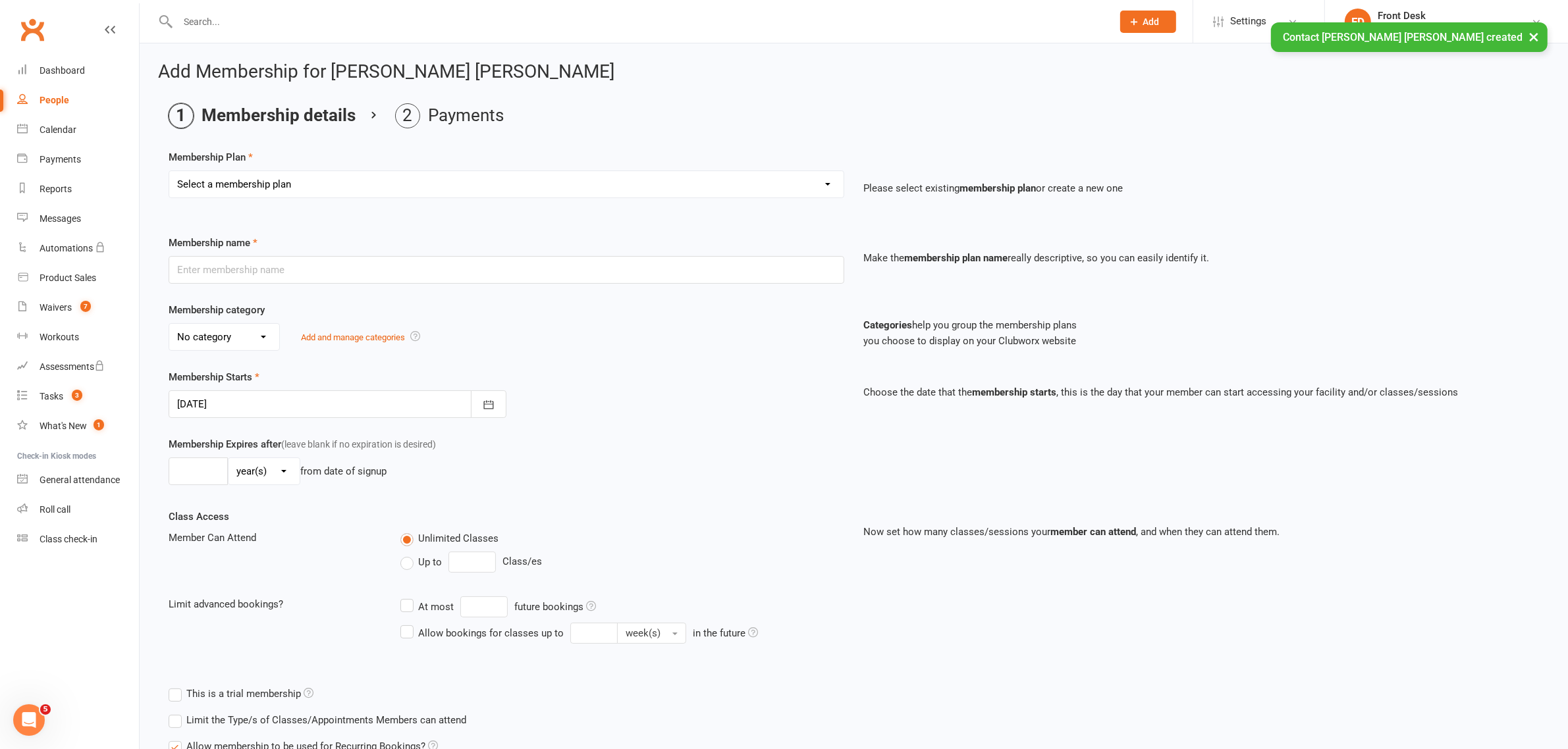
click at [287, 184] on select "Select a membership plan Create new Membership Plan Active Play - Free 1/2 Hour…" at bounding box center [506, 185] width 674 height 26
select select "11"
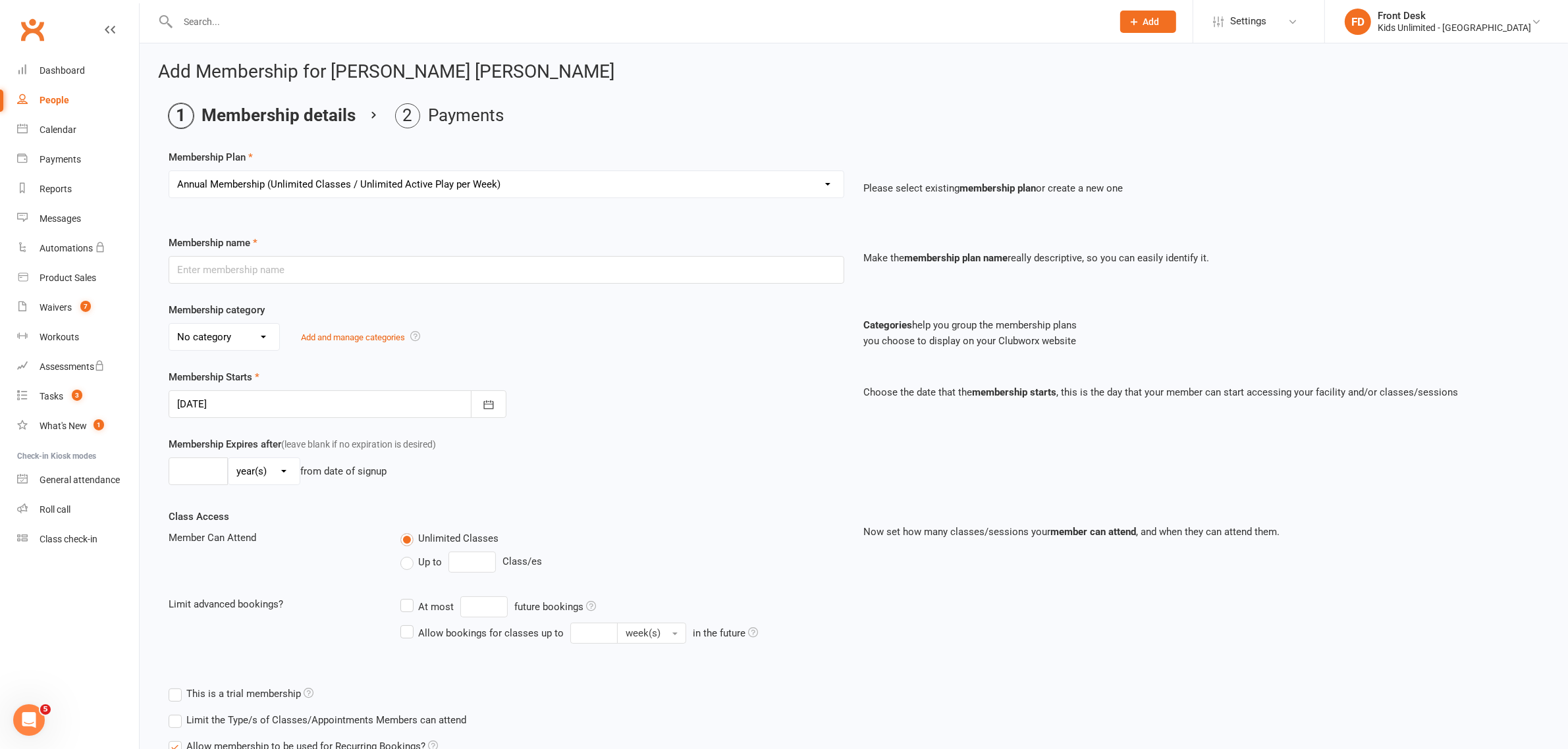
click at [169, 171] on select "Select a membership plan Create new Membership Plan Active Play - Free 1/2 Hour…" at bounding box center [506, 185] width 674 height 26
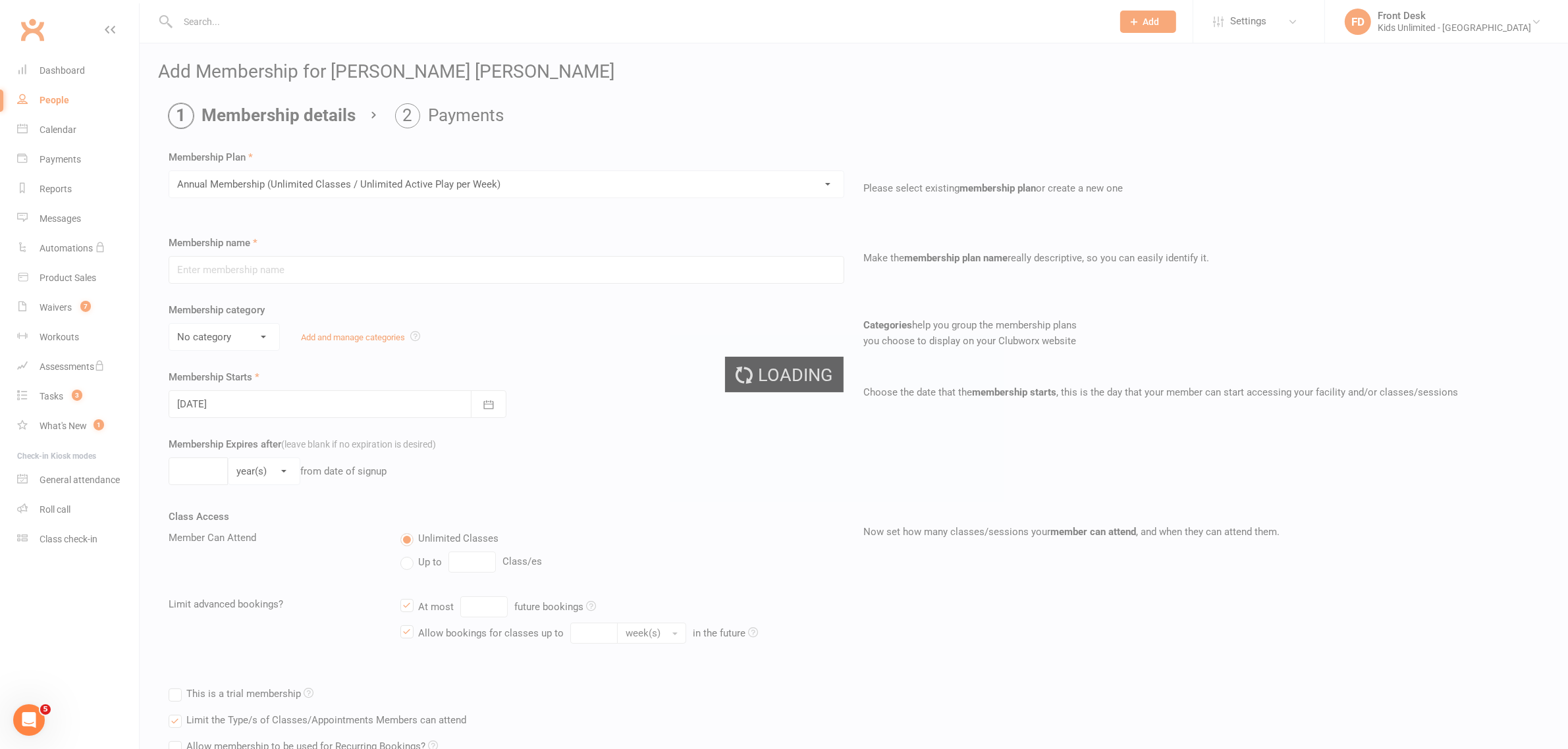
type input "Annual Membership (Unlimited Classes / Unlimited Active Play per Week)"
select select "2"
type input "1"
type input "50"
type input "1"
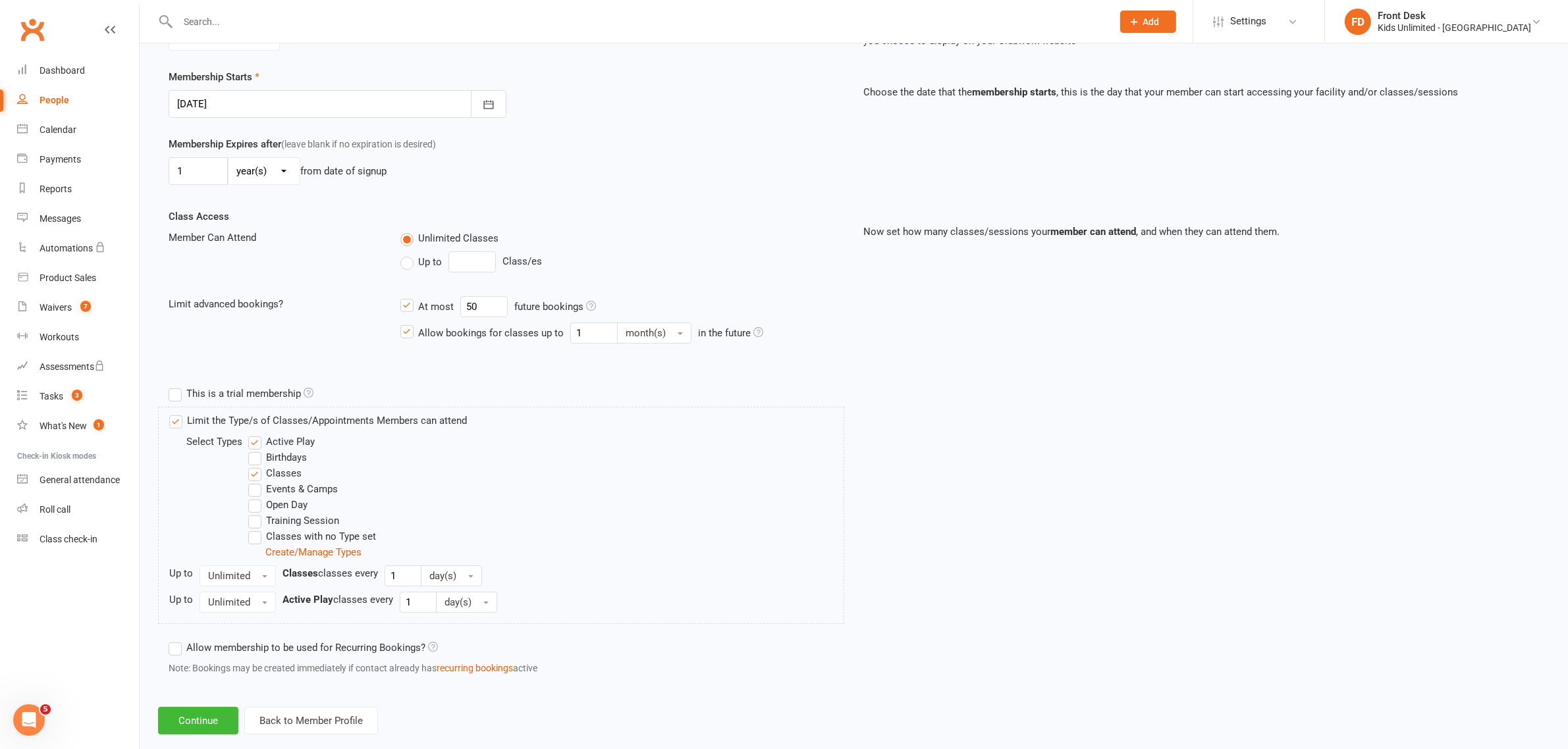
scroll to position [324, 0]
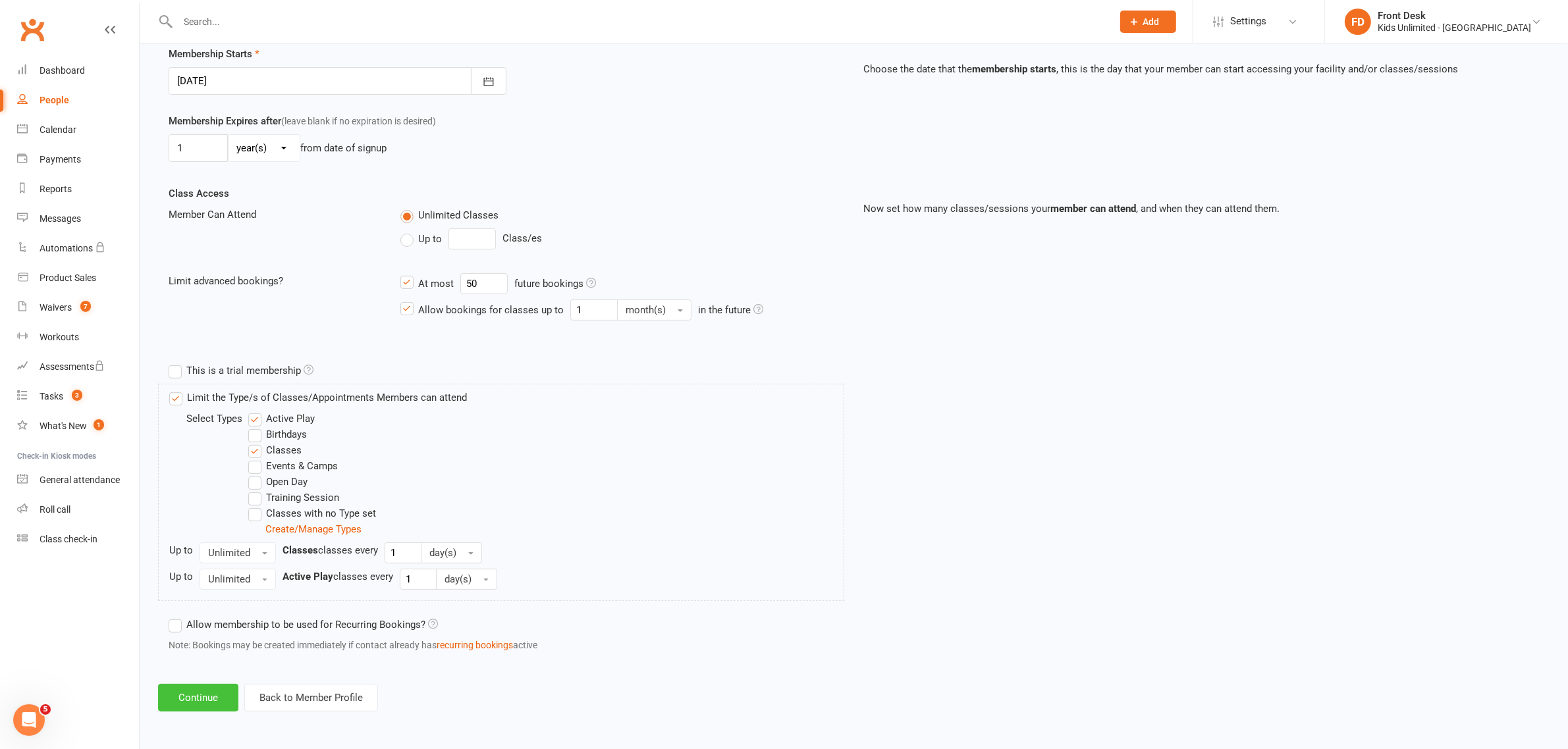
click at [211, 696] on button "Continue" at bounding box center [198, 697] width 80 height 28
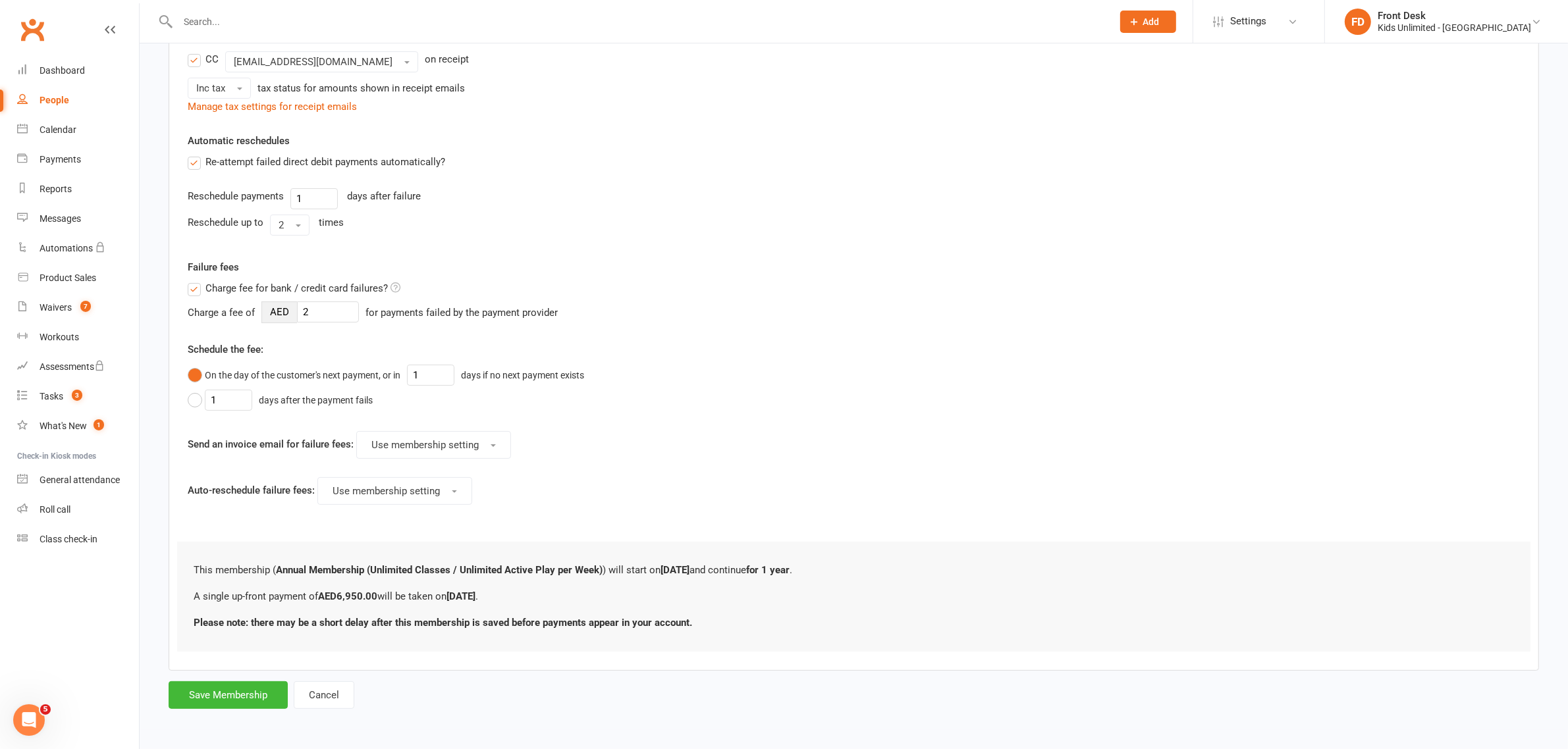
scroll to position [0, 0]
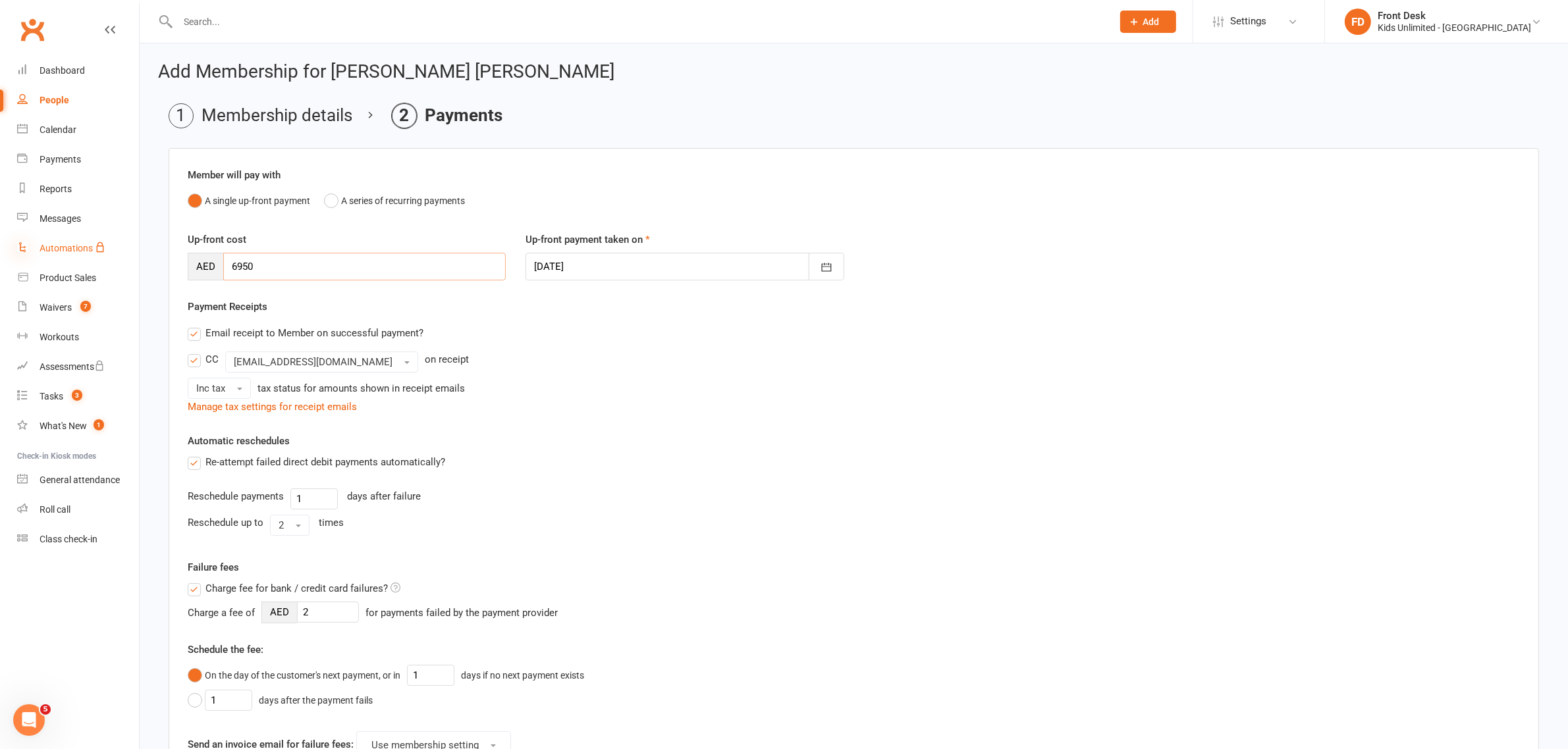
drag, startPoint x: 278, startPoint y: 263, endPoint x: 18, endPoint y: 251, distance: 260.3
click at [18, 251] on ui-view "Prospect Member Non-attending contact Class / event Appointment Task Membership…" at bounding box center [784, 516] width 1568 height 1026
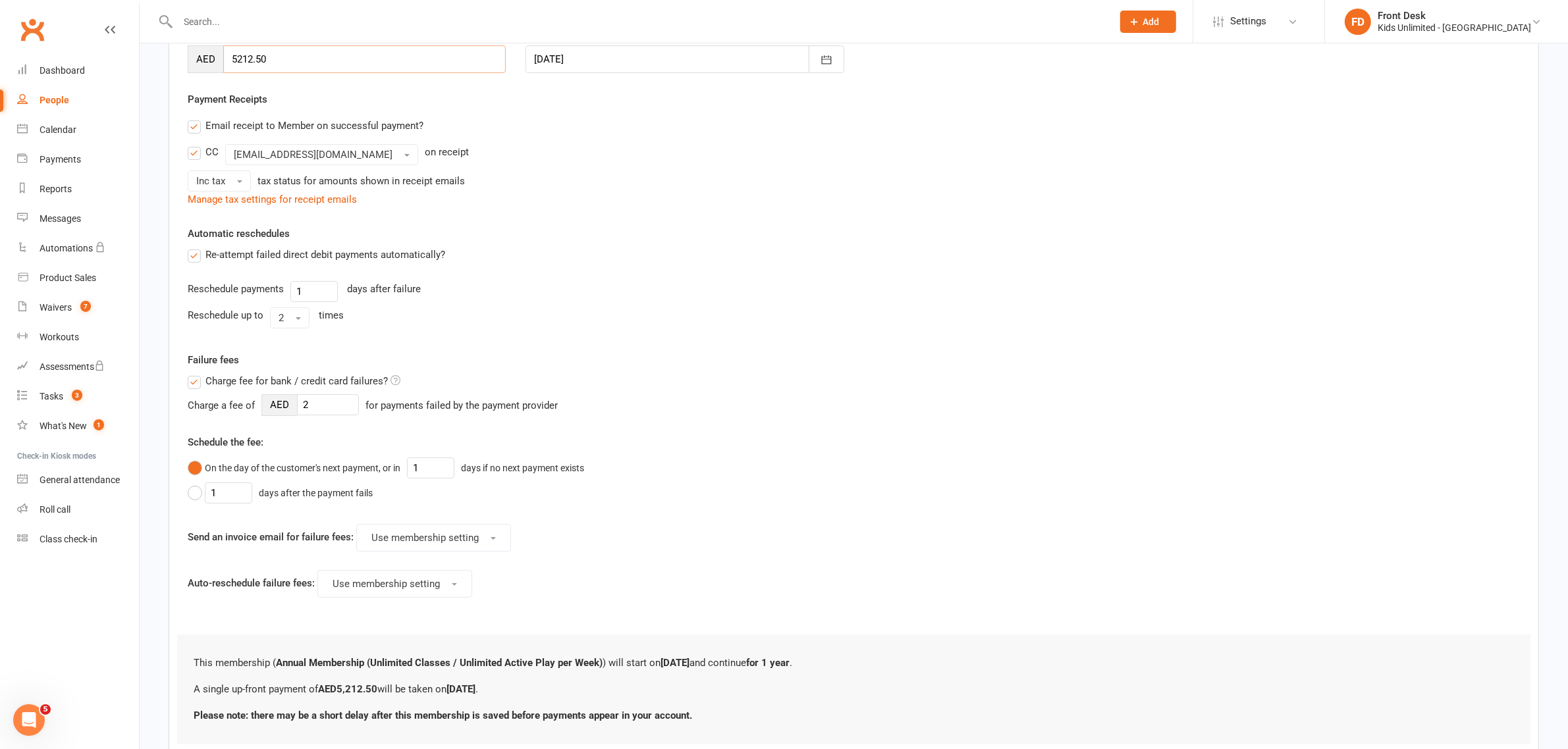
scroll to position [246, 0]
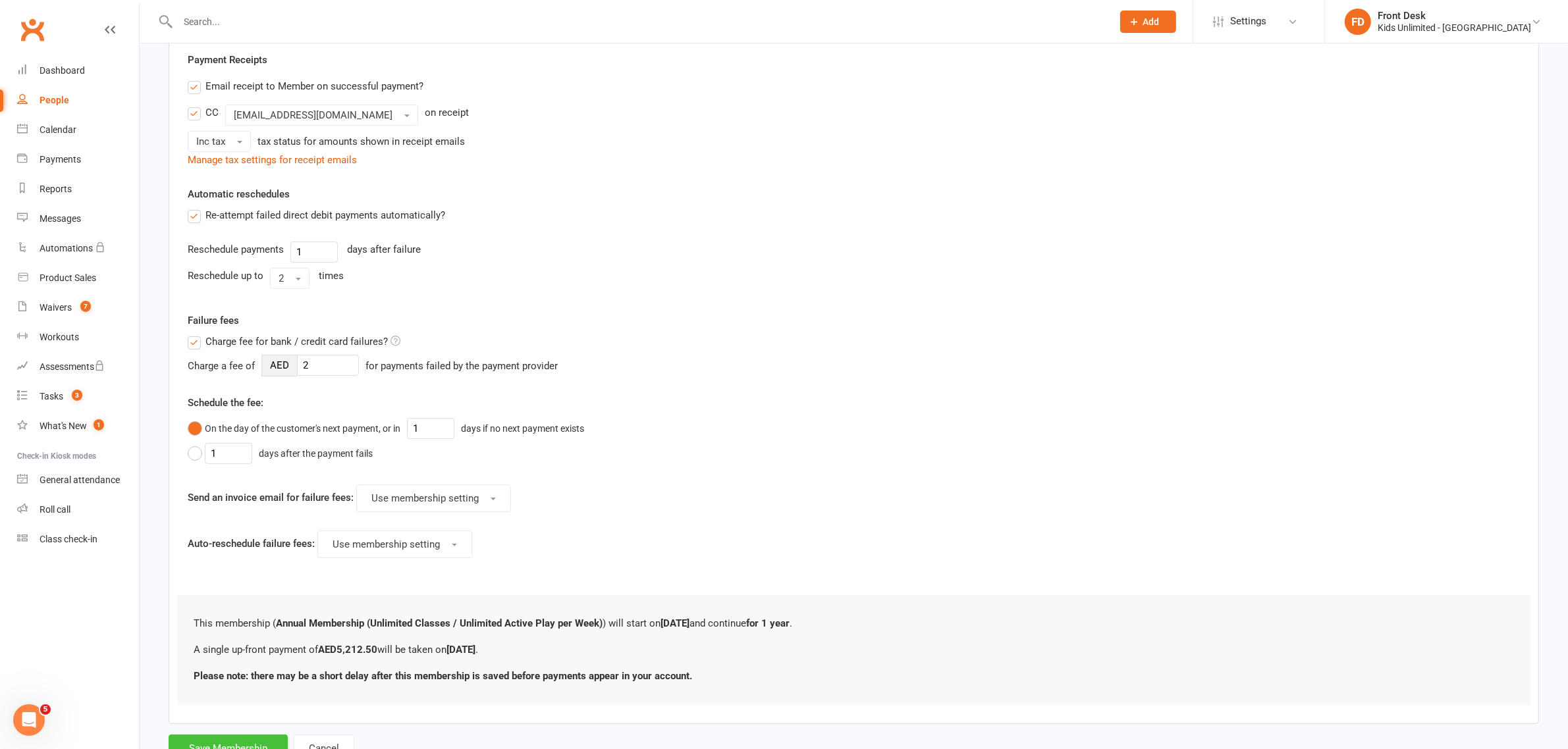
type input "5212.50"
click at [235, 744] on button "Save Membership" at bounding box center [228, 748] width 119 height 28
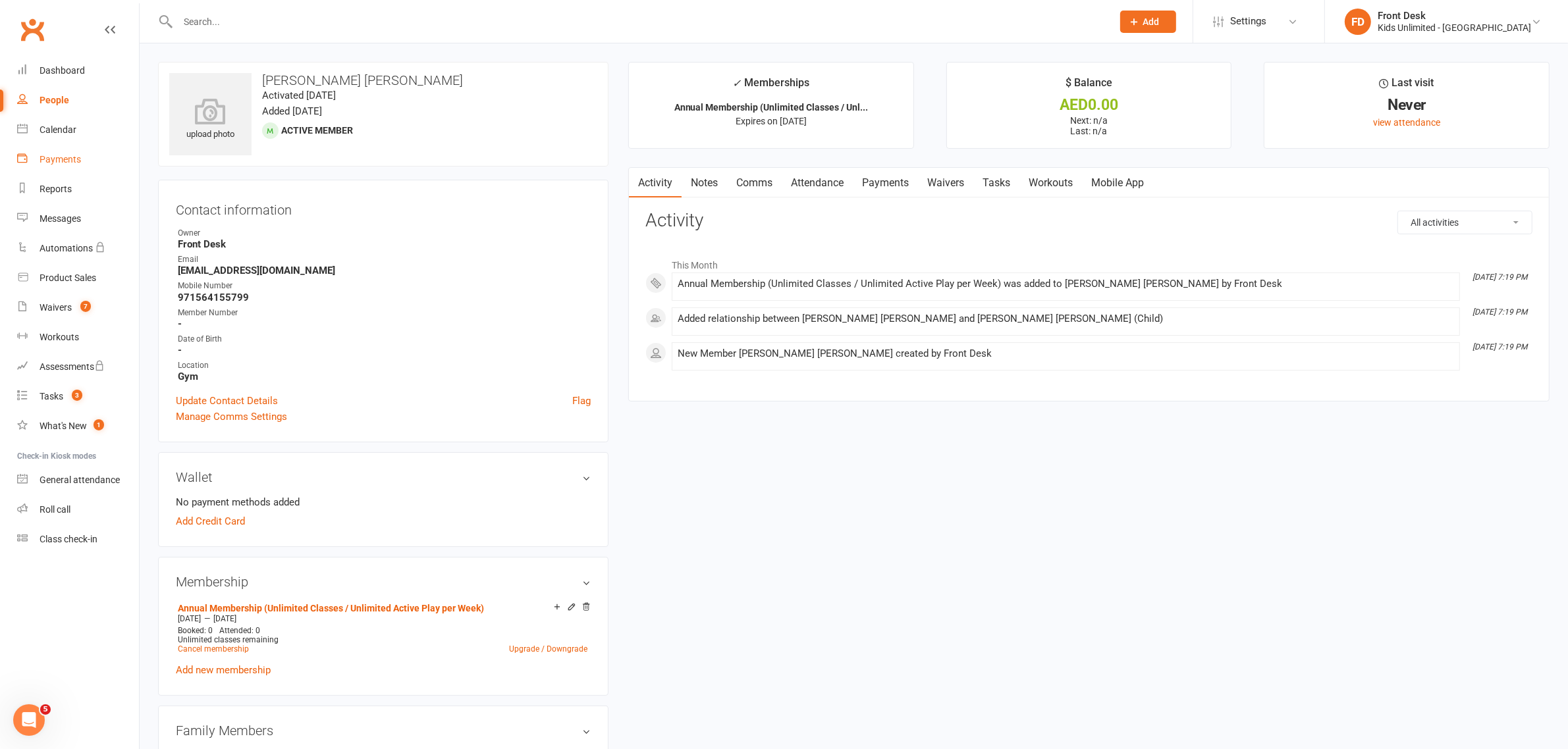
click at [66, 162] on div "Payments" at bounding box center [60, 159] width 41 height 10
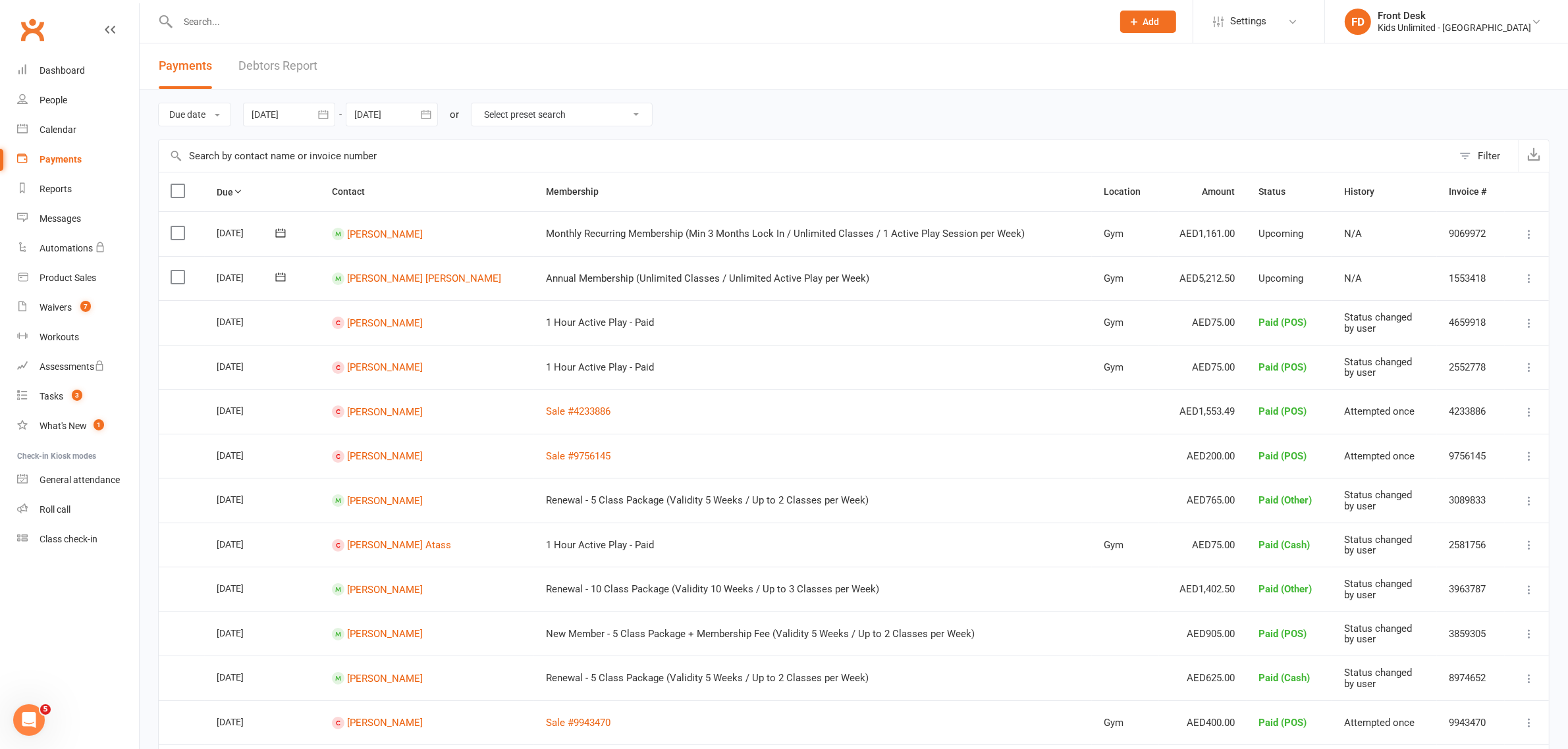
click at [169, 277] on td "Select this" at bounding box center [182, 278] width 46 height 45
click at [175, 282] on label at bounding box center [180, 277] width 18 height 13
click at [175, 271] on input "checkbox" at bounding box center [175, 271] width 9 height 0
click at [1492, 723] on button "Change status" at bounding box center [1497, 719] width 104 height 28
click at [1465, 623] on link "Paid (POS)" at bounding box center [1483, 631] width 130 height 26
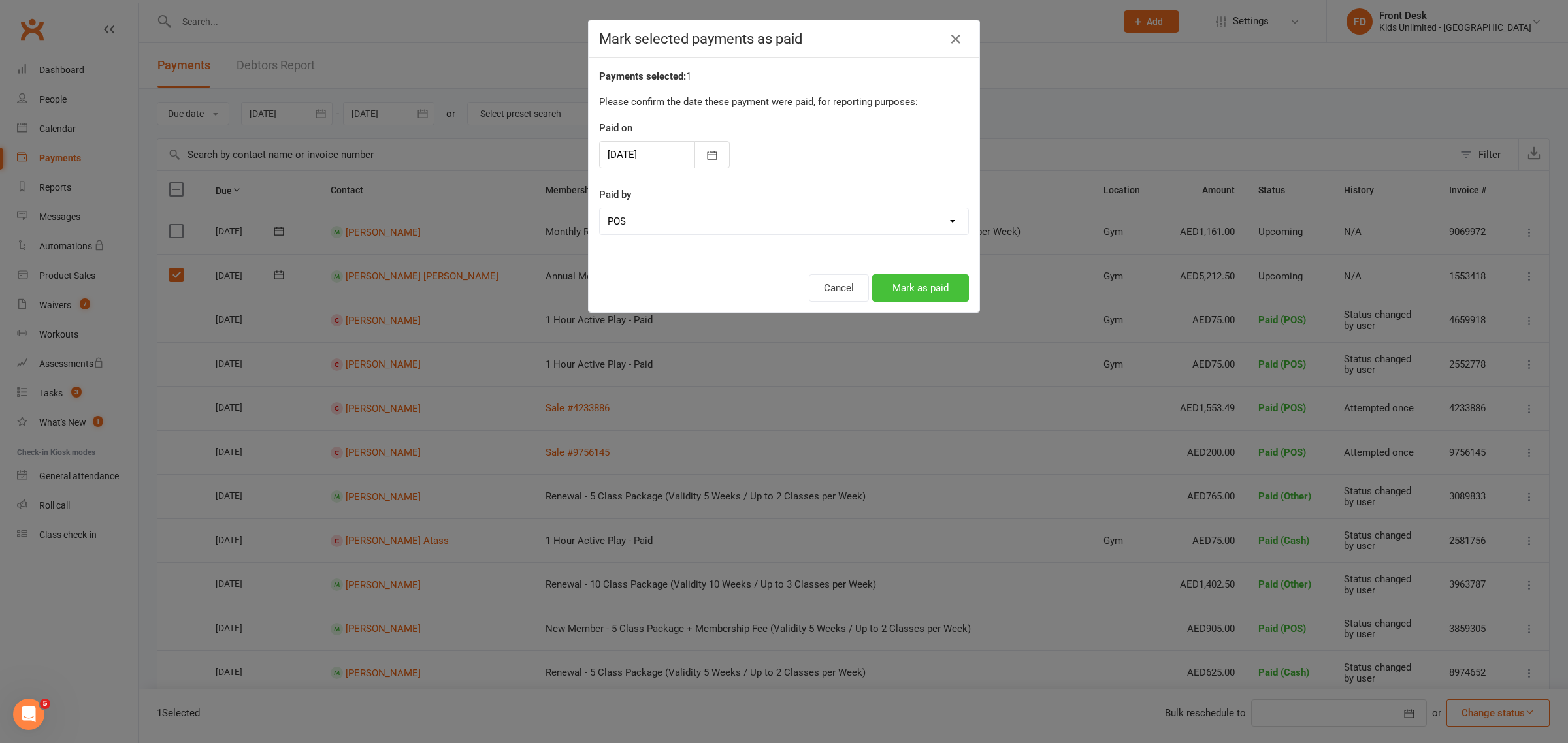
click at [893, 288] on button "Mark as paid" at bounding box center [920, 288] width 96 height 28
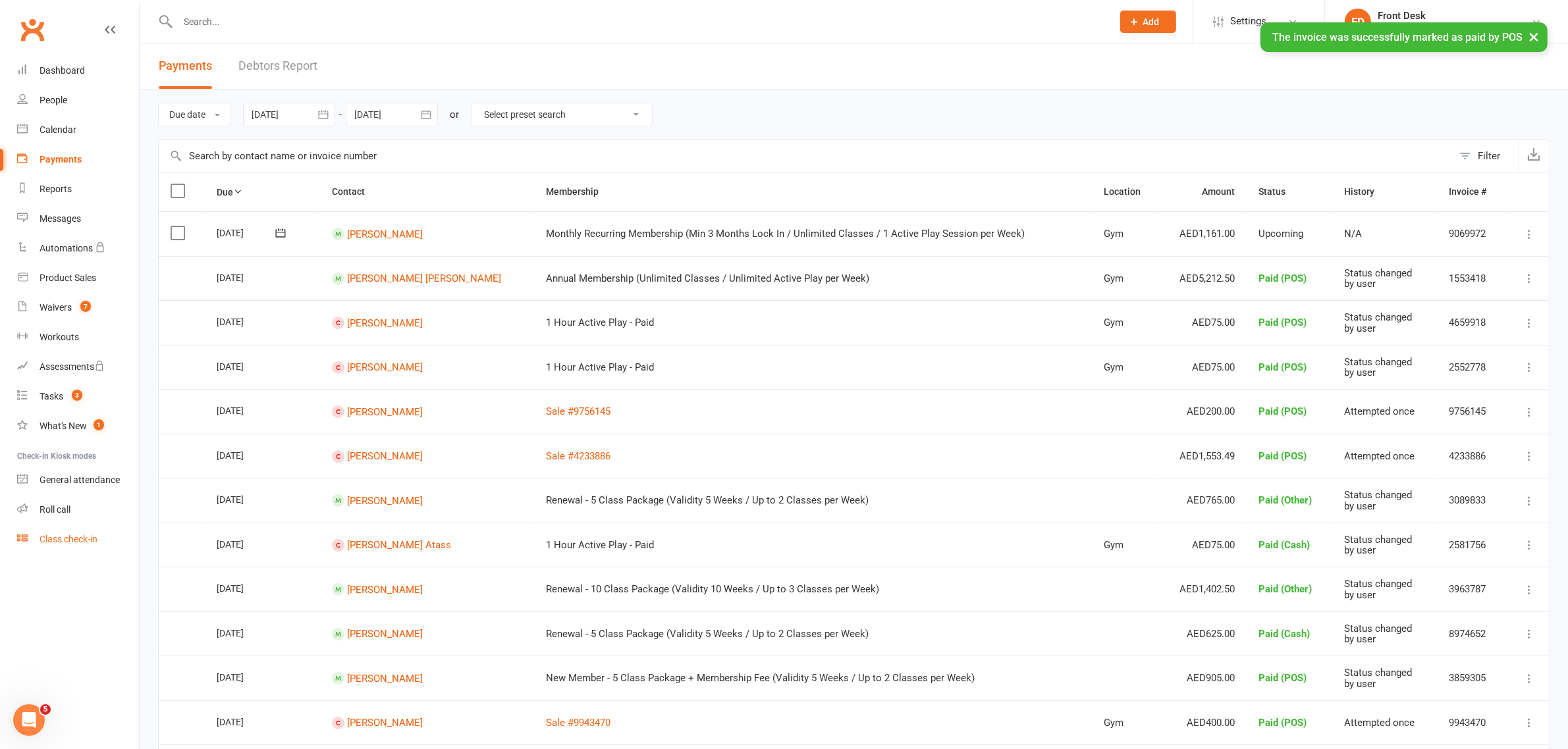
click at [87, 543] on div "Class check-in" at bounding box center [68, 539] width 58 height 10
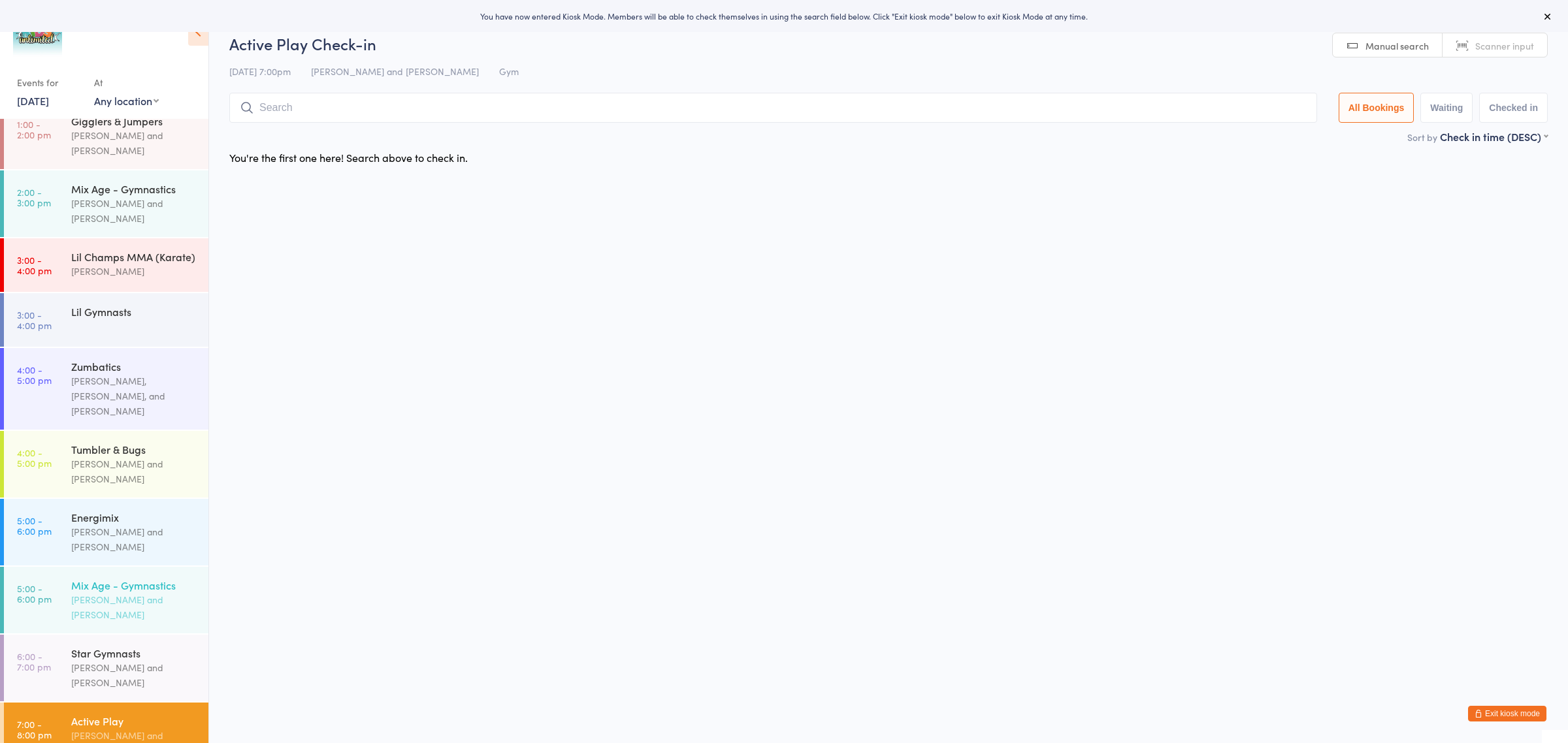
scroll to position [222, 0]
click at [129, 658] on div "[PERSON_NAME] and [PERSON_NAME]" at bounding box center [134, 673] width 126 height 30
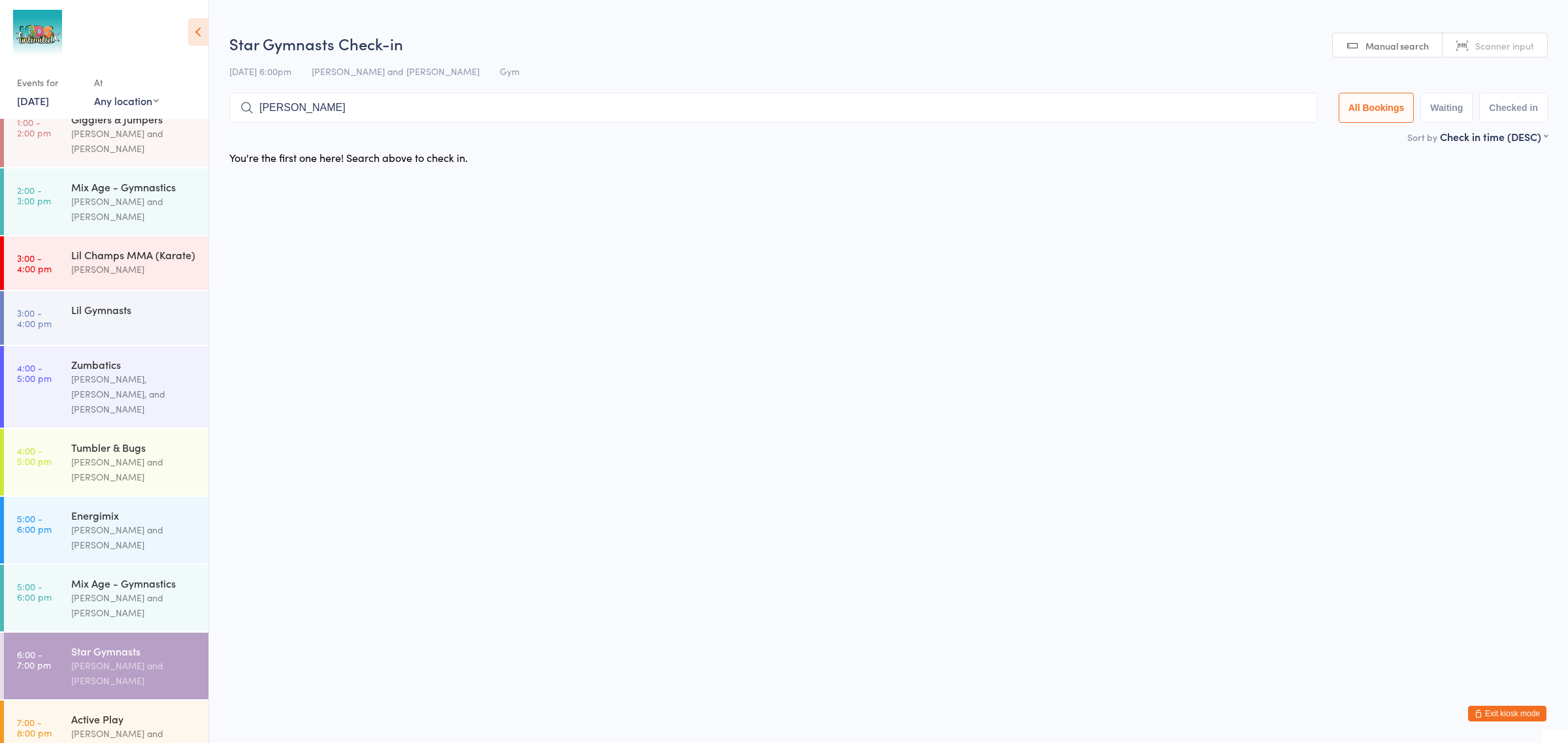
type input "[PERSON_NAME]"
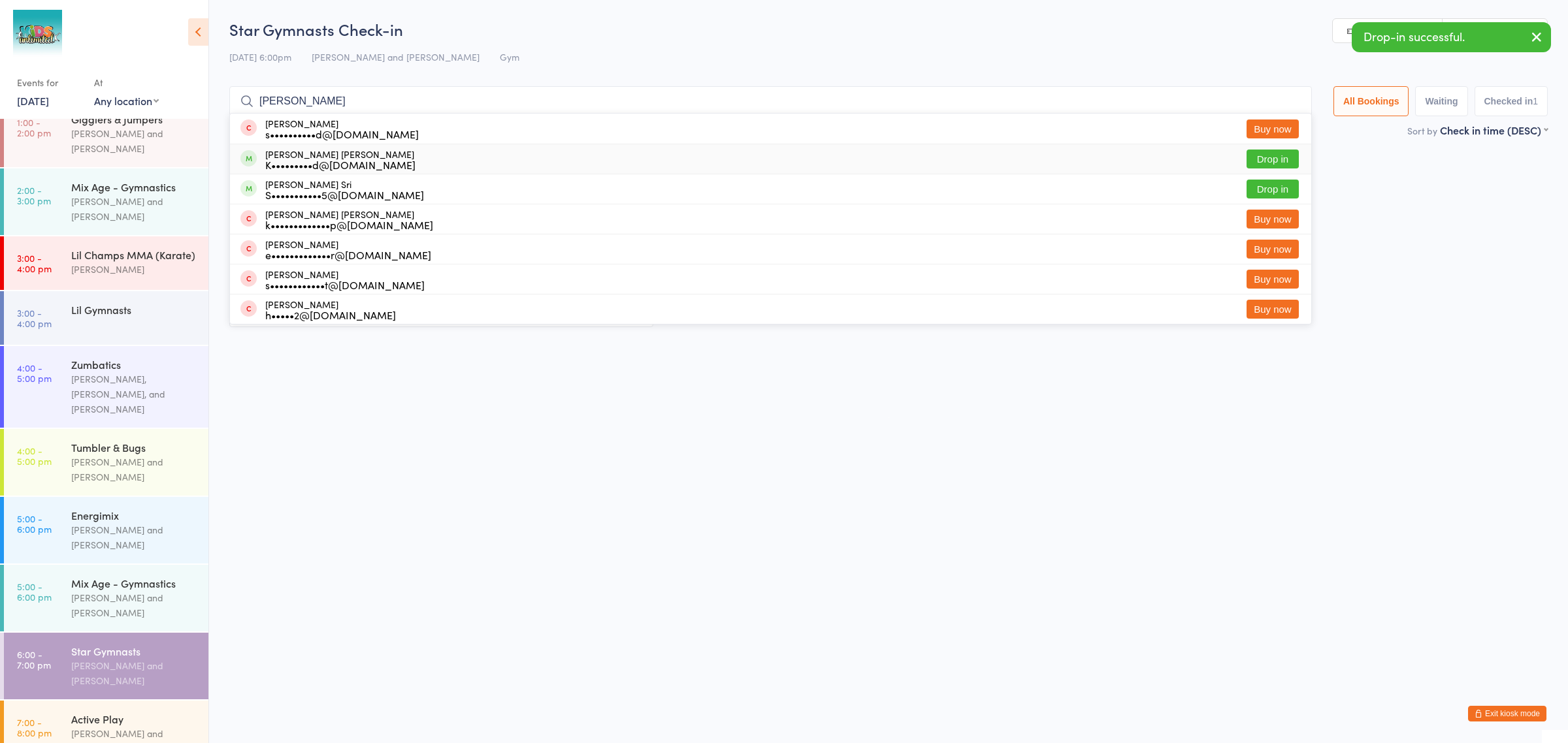
type input "Lana"
click at [337, 149] on div "Lana Natalie K•••••••••d@yahoo.com" at bounding box center [340, 159] width 150 height 21
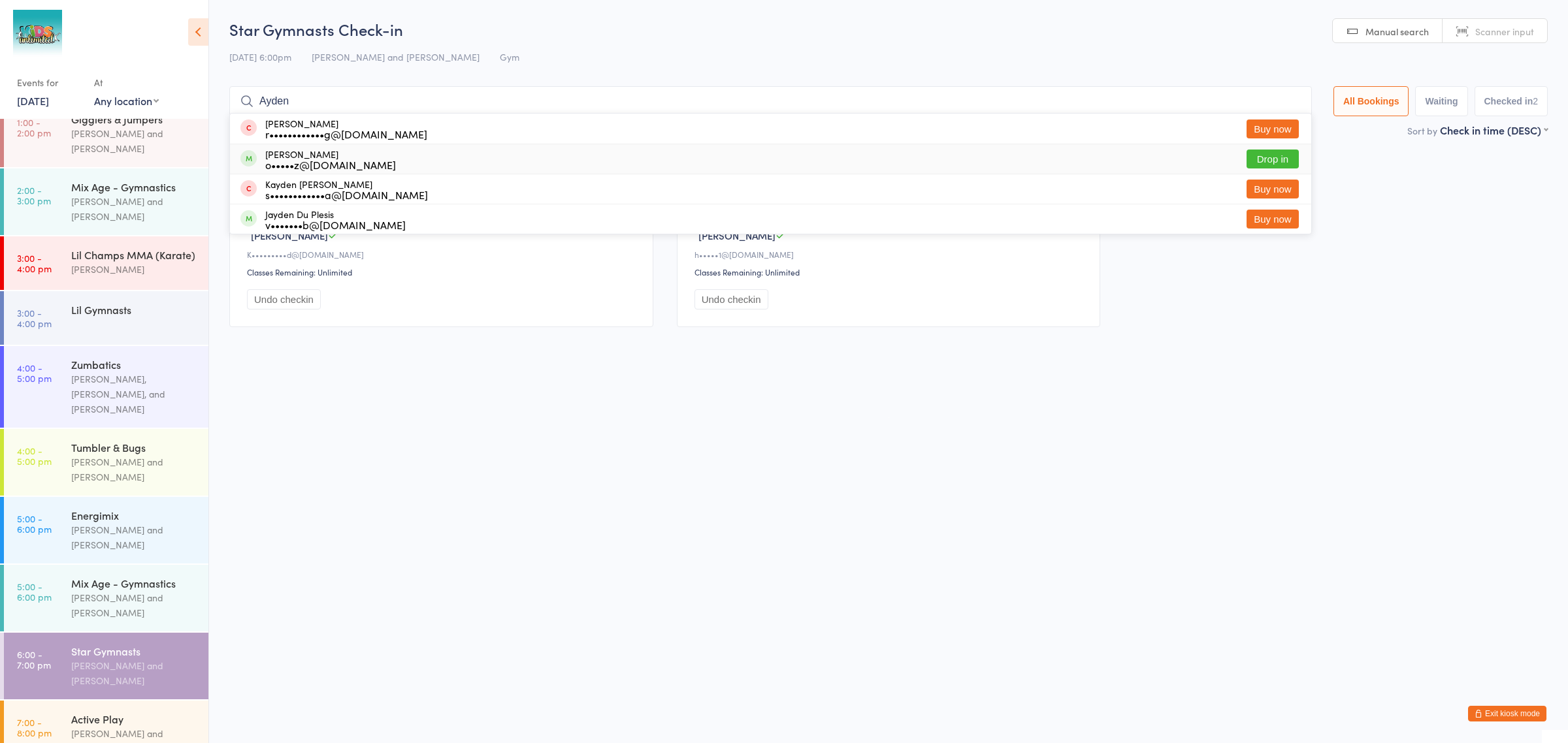
type input "Ayden"
click at [282, 161] on div "o•••••z@gmail.com" at bounding box center [330, 164] width 131 height 10
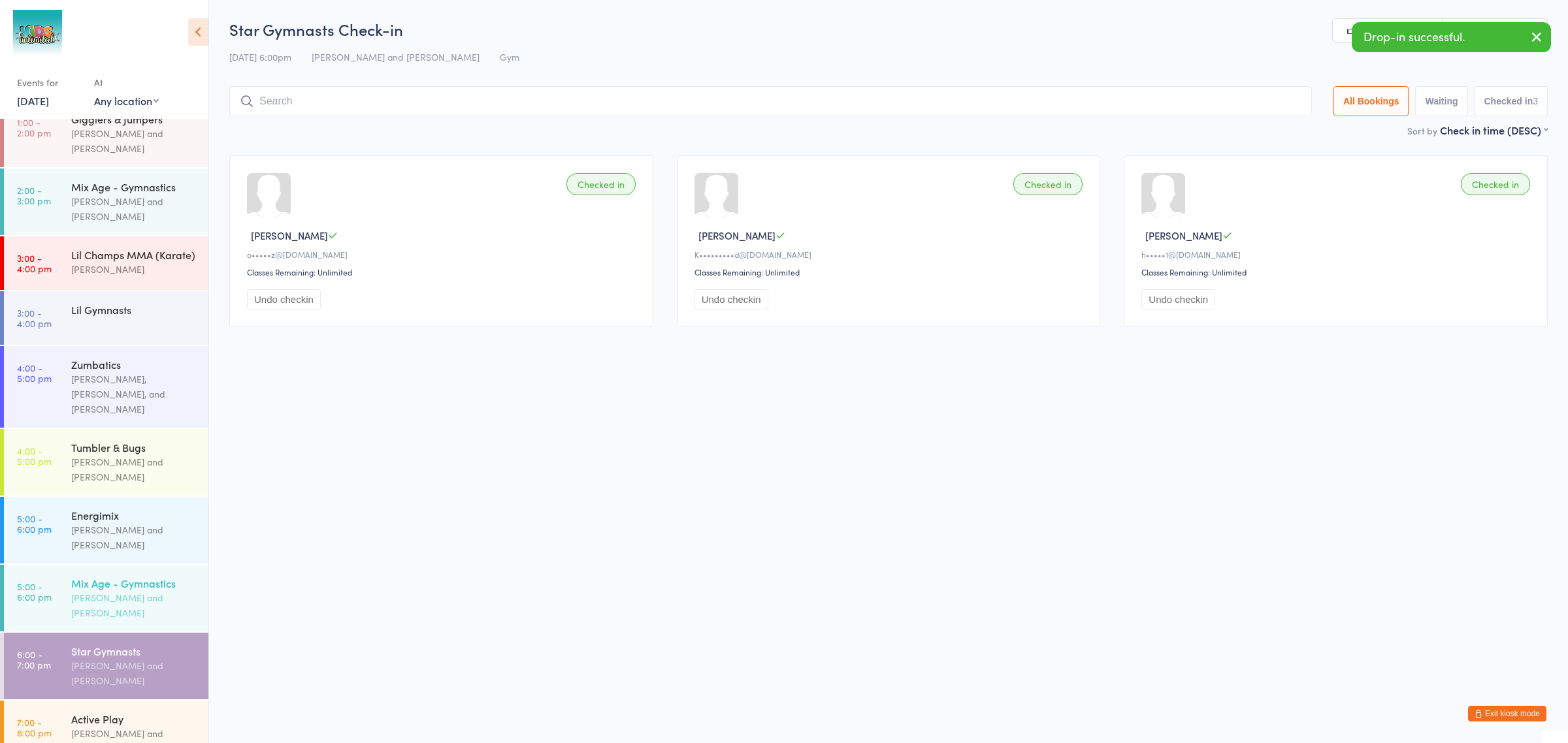
click at [72, 590] on div "Leo Daiz and Mohamed Elkady" at bounding box center [134, 605] width 126 height 30
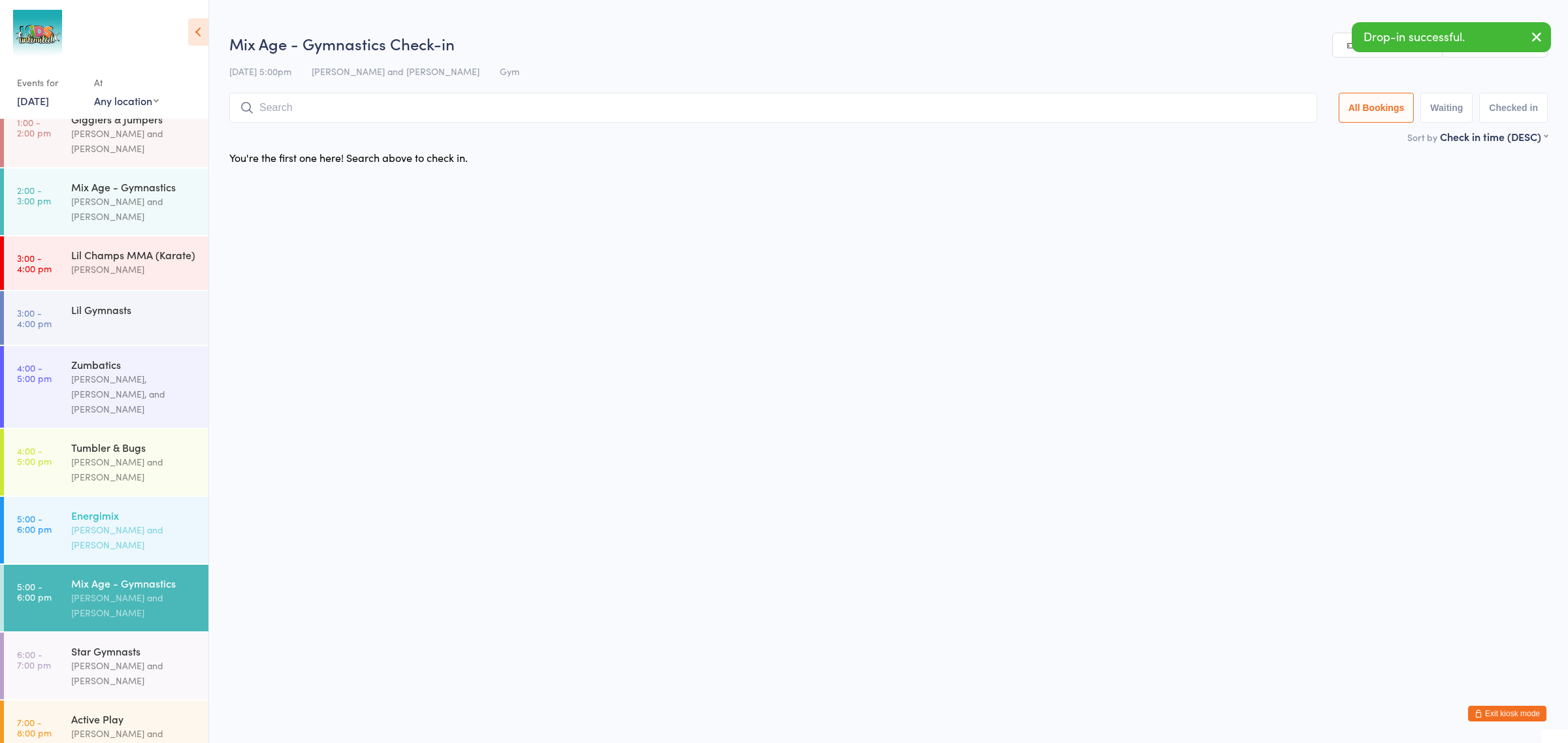
click at [88, 523] on div "Leo Daiz and Mohamed Elkady" at bounding box center [134, 537] width 126 height 30
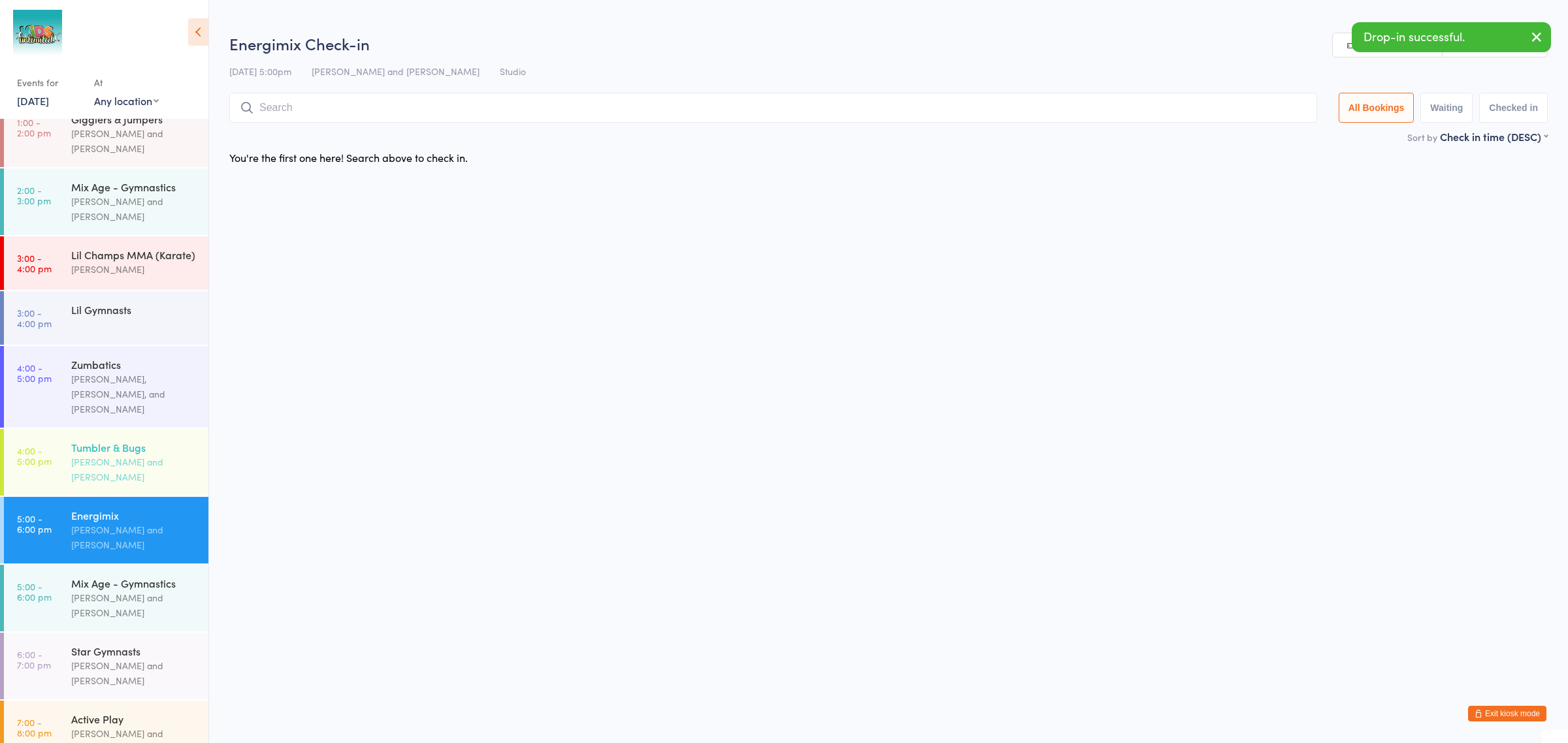
click at [88, 455] on div "Jeny Rose Getiayon and Jerolen Diano" at bounding box center [134, 469] width 126 height 30
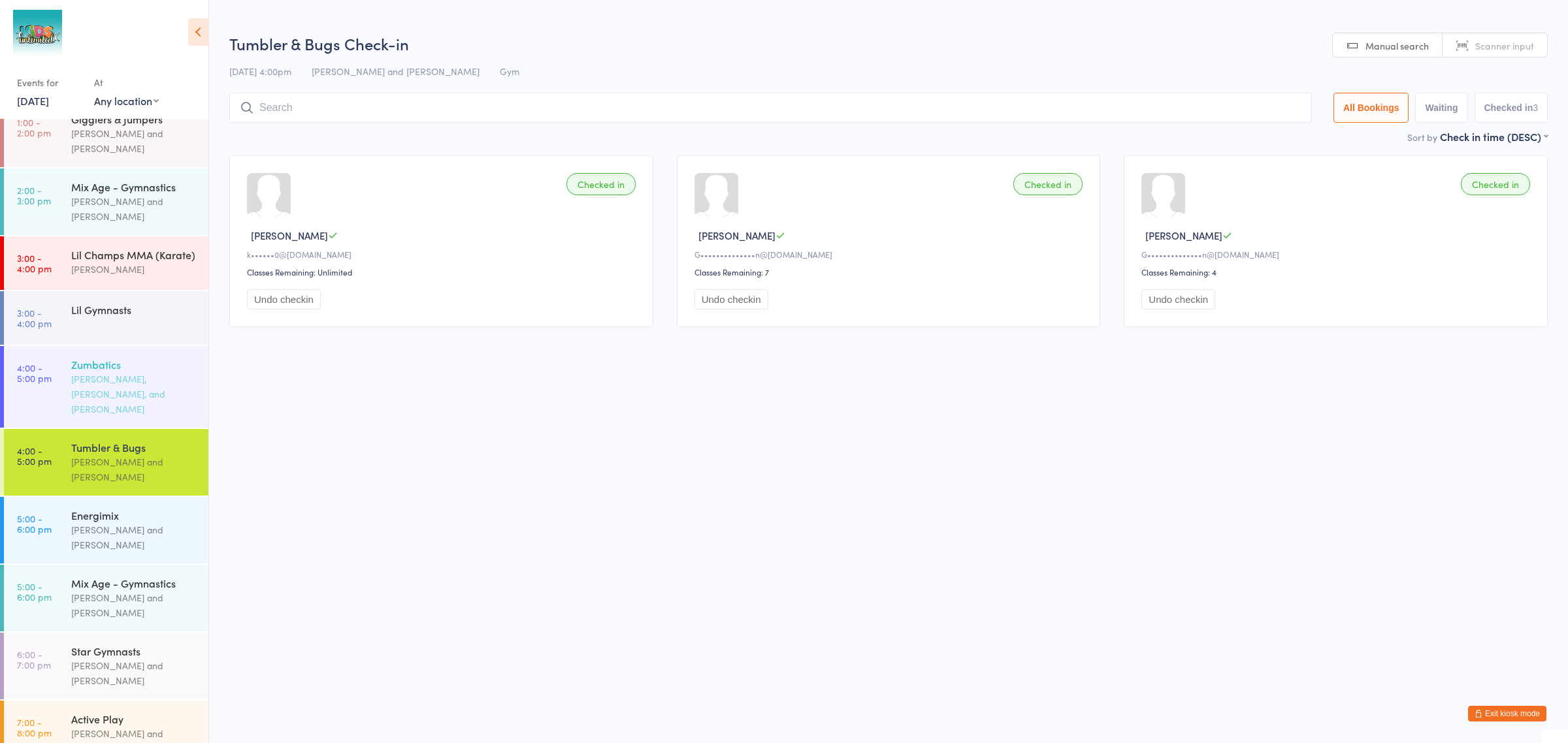
click at [89, 374] on div "Jeny Rose Getiayon, Jerolen Diano, and Leo Daiz" at bounding box center [134, 394] width 126 height 45
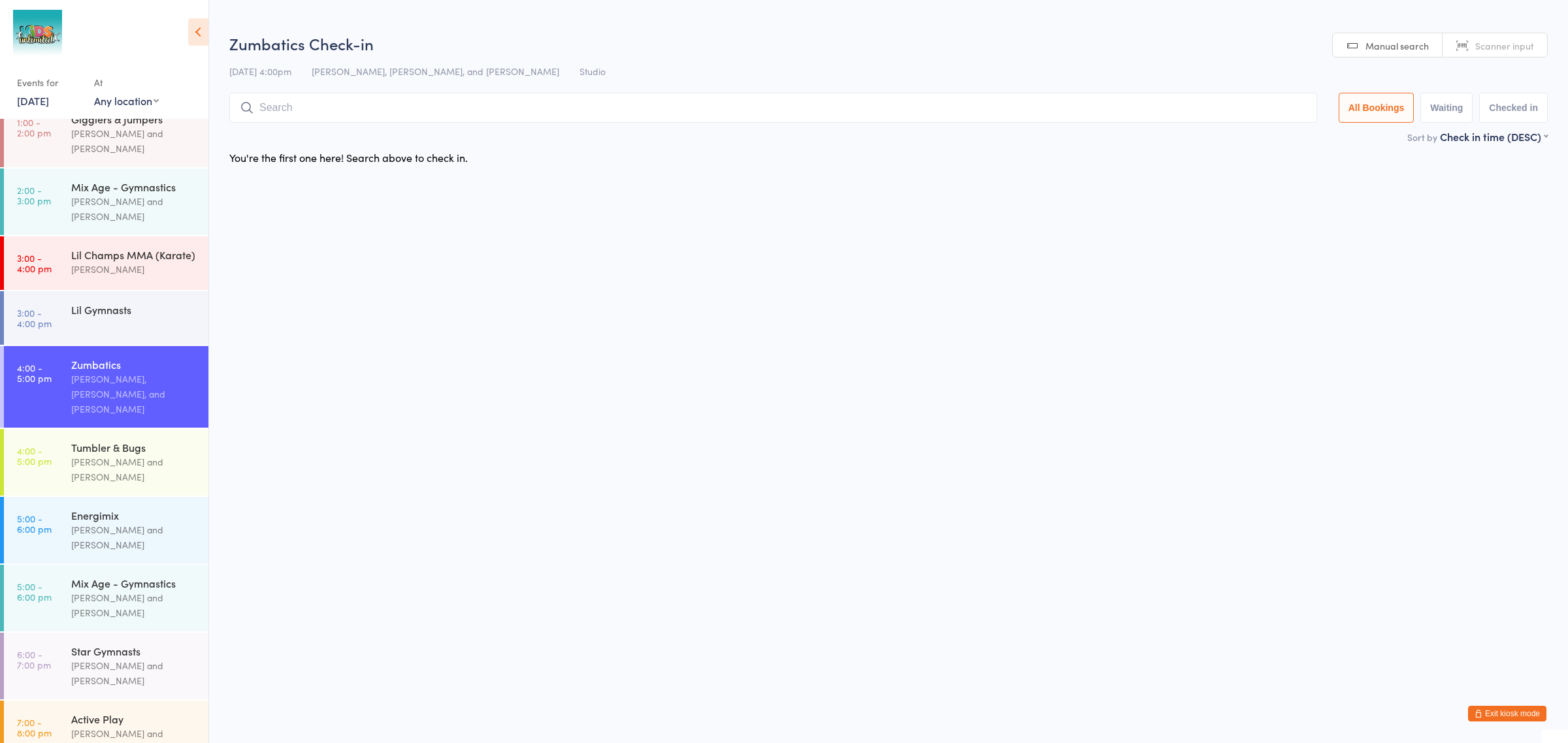
click at [201, 33] on icon at bounding box center [199, 32] width 20 height 28
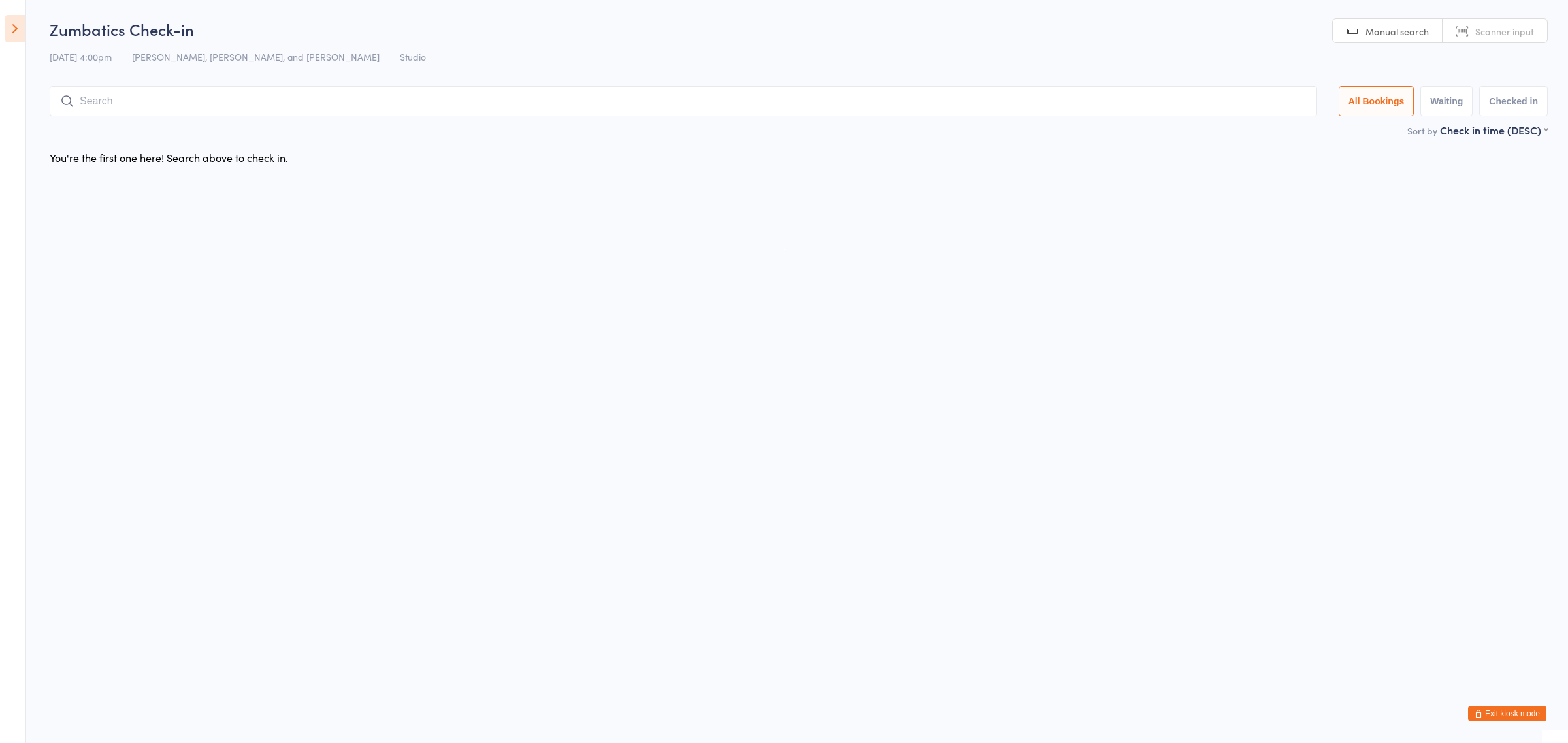
click at [1489, 708] on button "Exit kiosk mode" at bounding box center [1507, 713] width 78 height 15
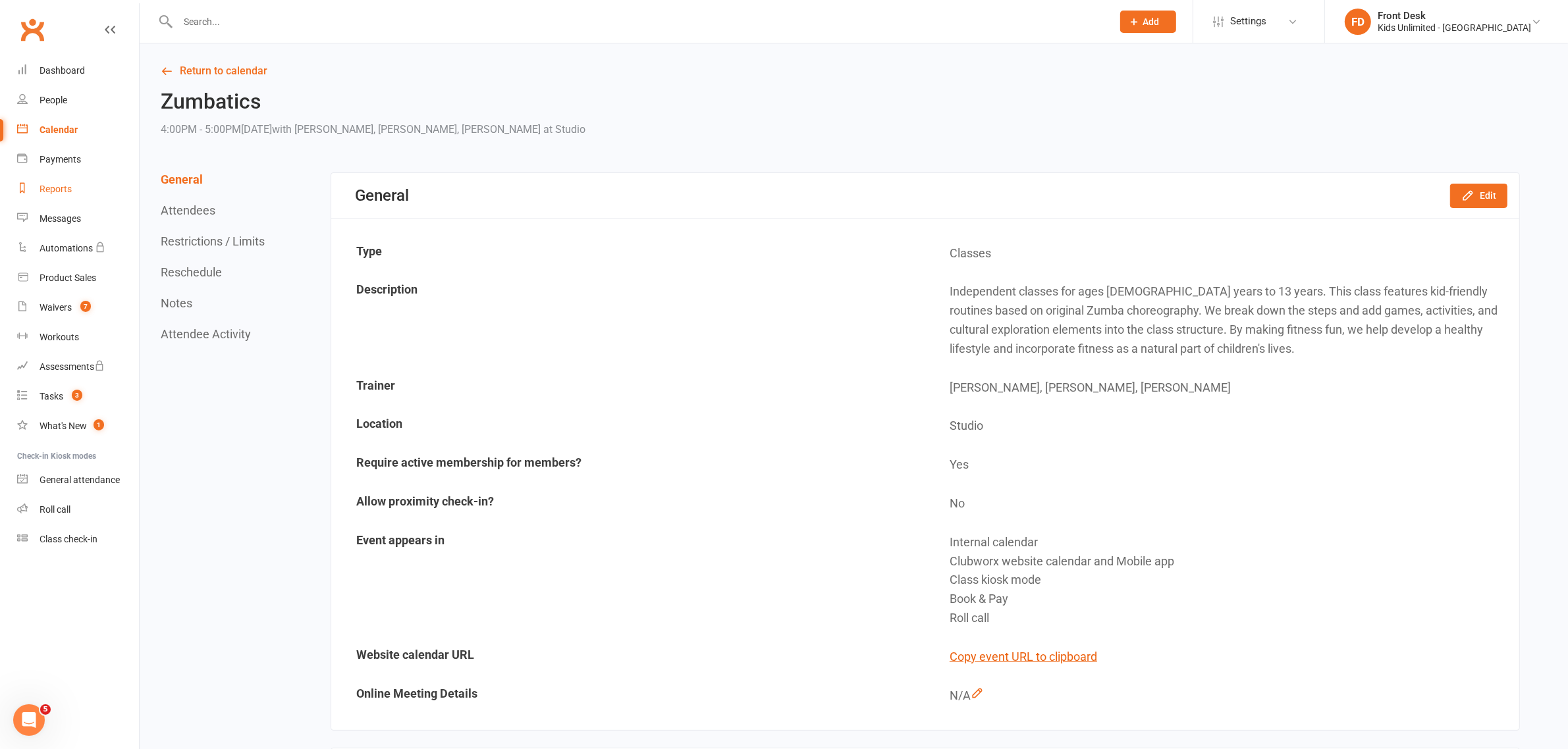
click at [64, 185] on div "Reports" at bounding box center [56, 189] width 32 height 10
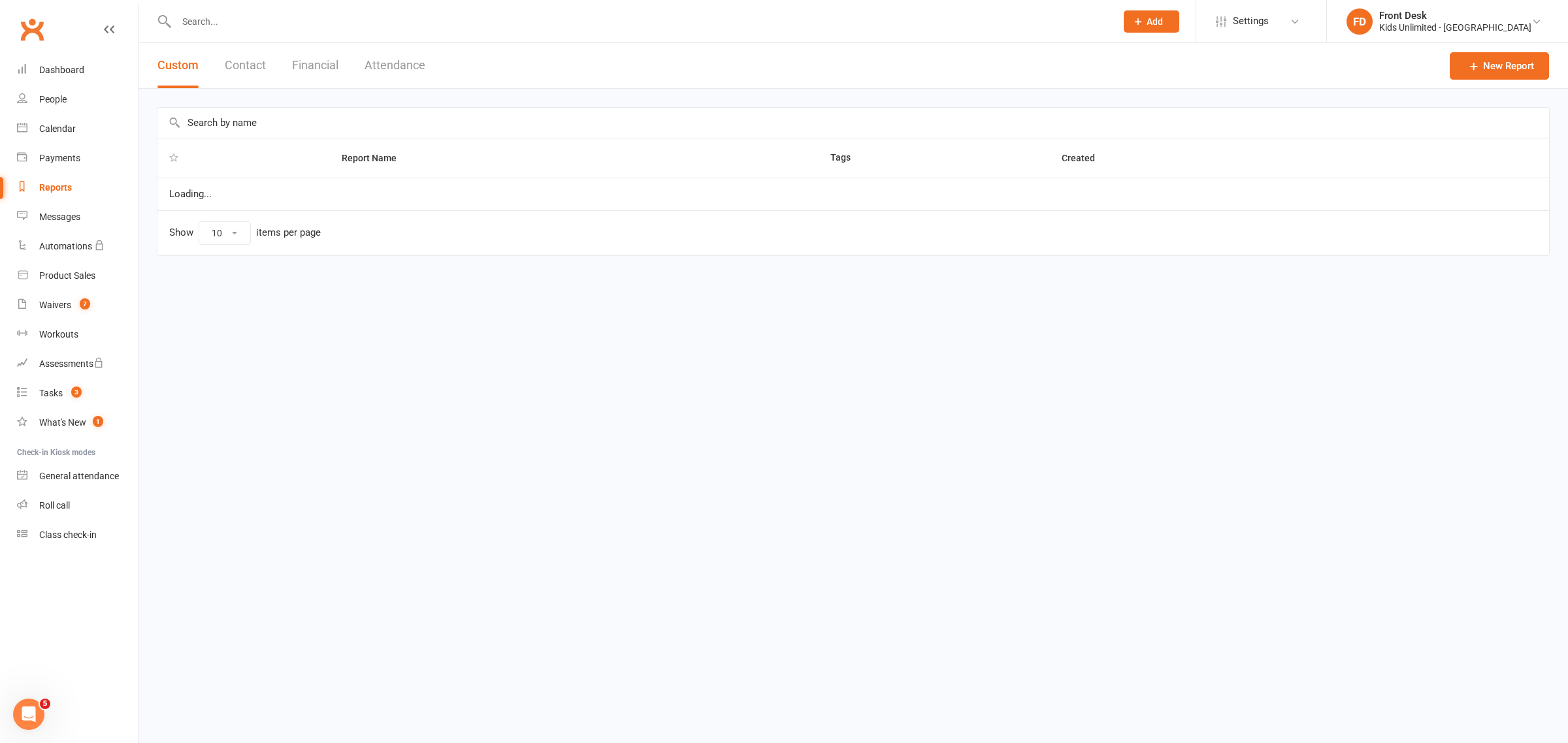
select select "100"
click at [395, 63] on button "Attendance" at bounding box center [394, 66] width 61 height 45
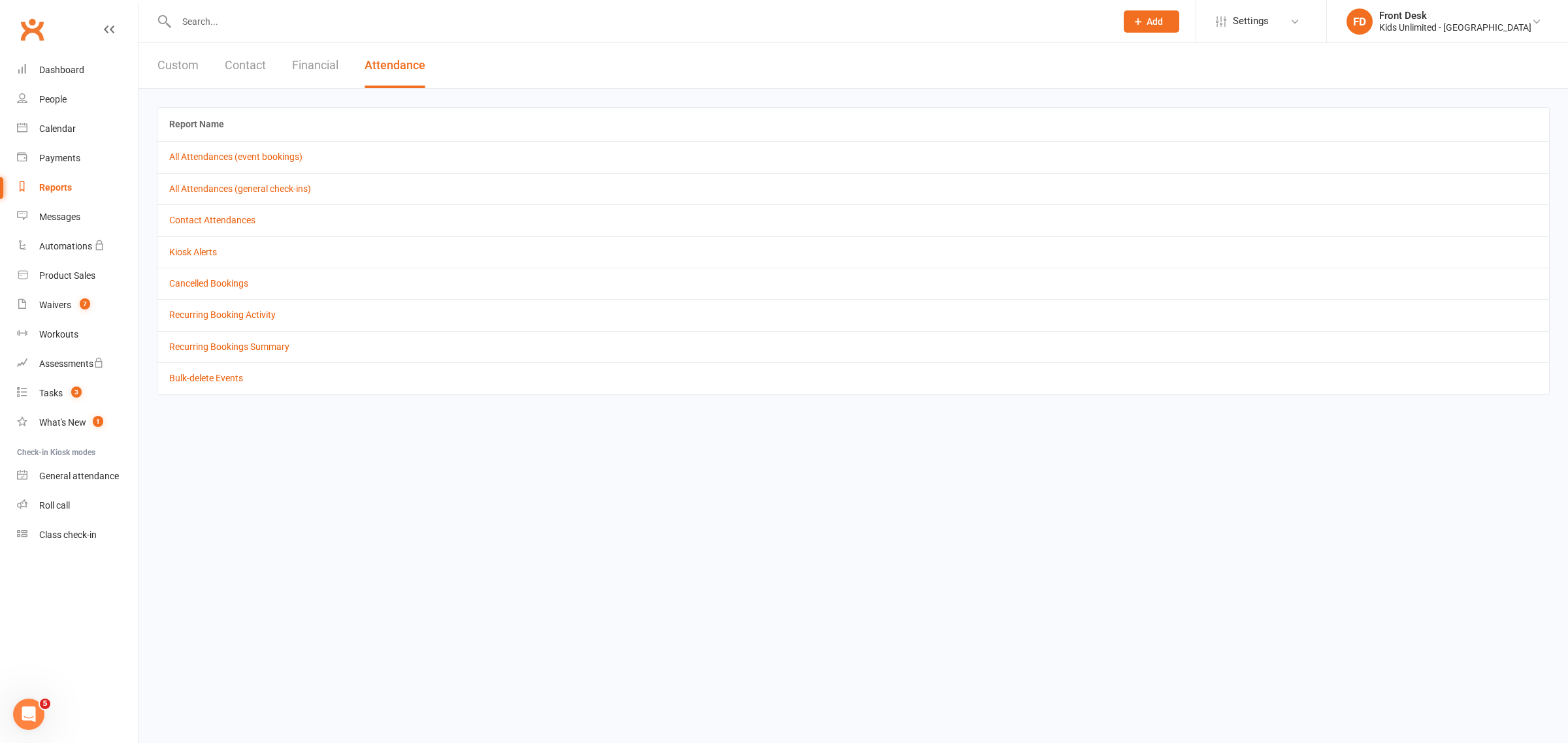
click at [294, 63] on button "Financial" at bounding box center [315, 66] width 47 height 45
click at [213, 187] on link "Daily Takings Report" at bounding box center [210, 188] width 83 height 10
